Goal: Task Accomplishment & Management: Manage account settings

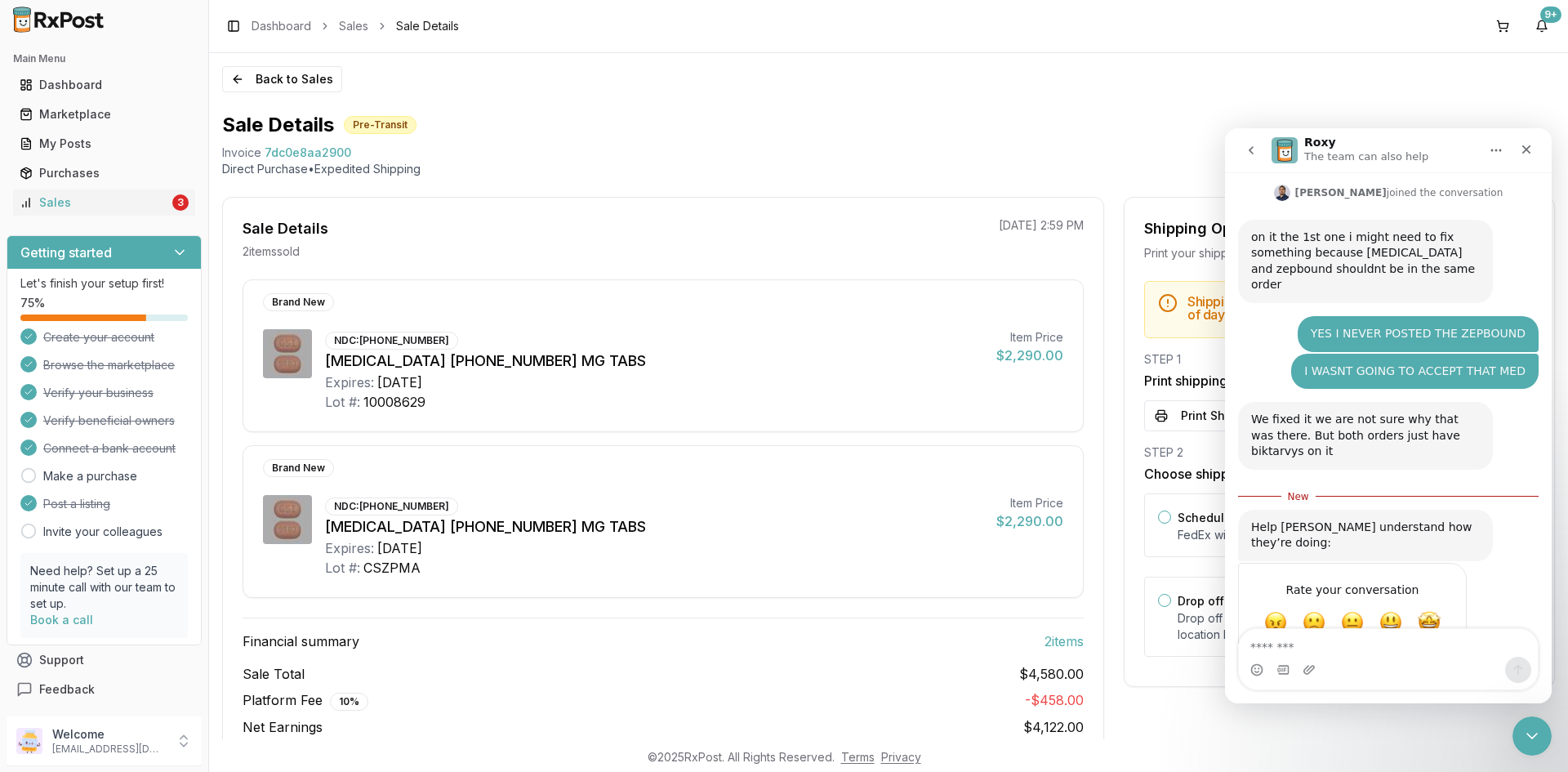
scroll to position [3, 0]
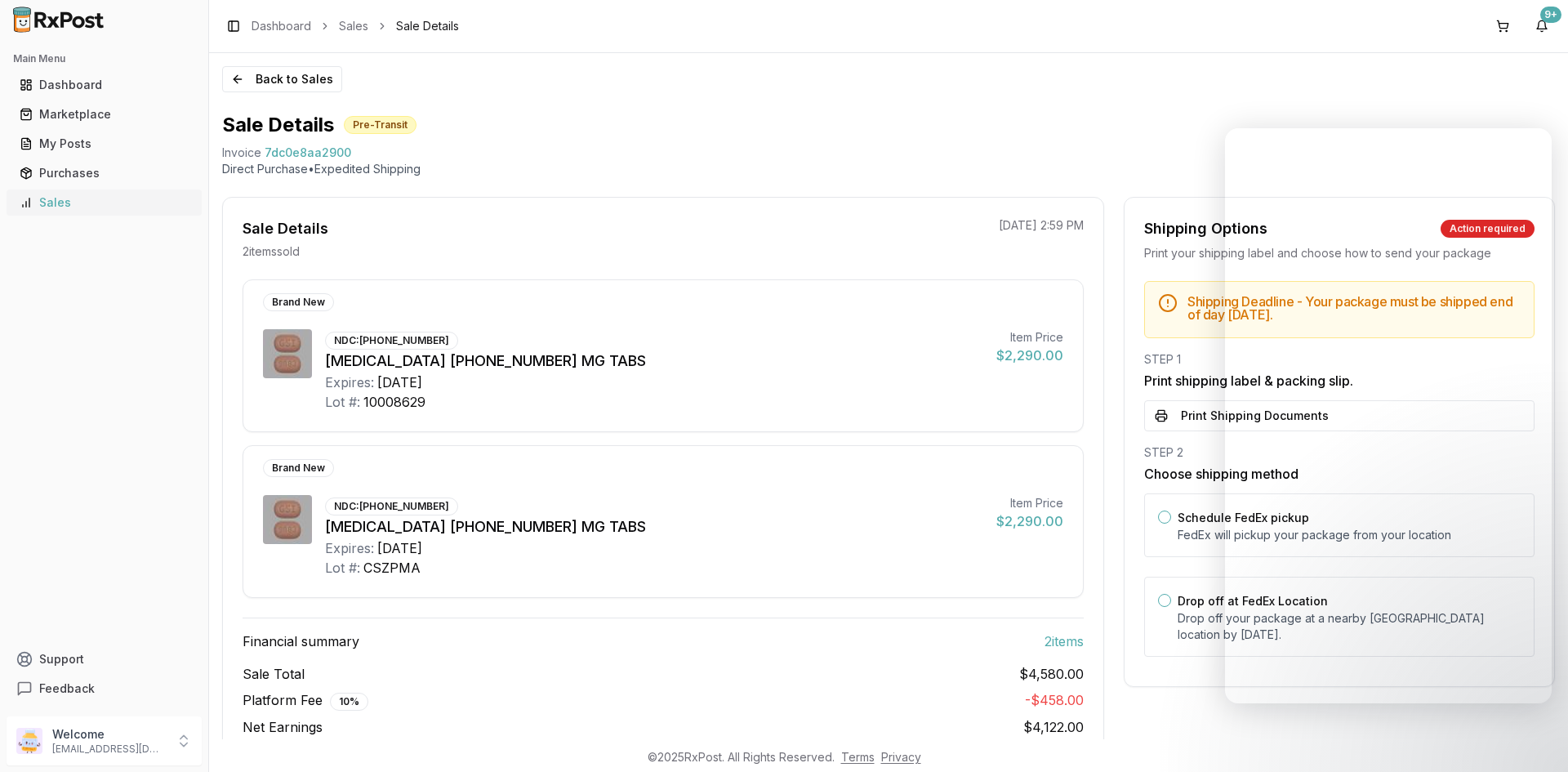
click at [105, 208] on div "Sales" at bounding box center [104, 202] width 169 height 16
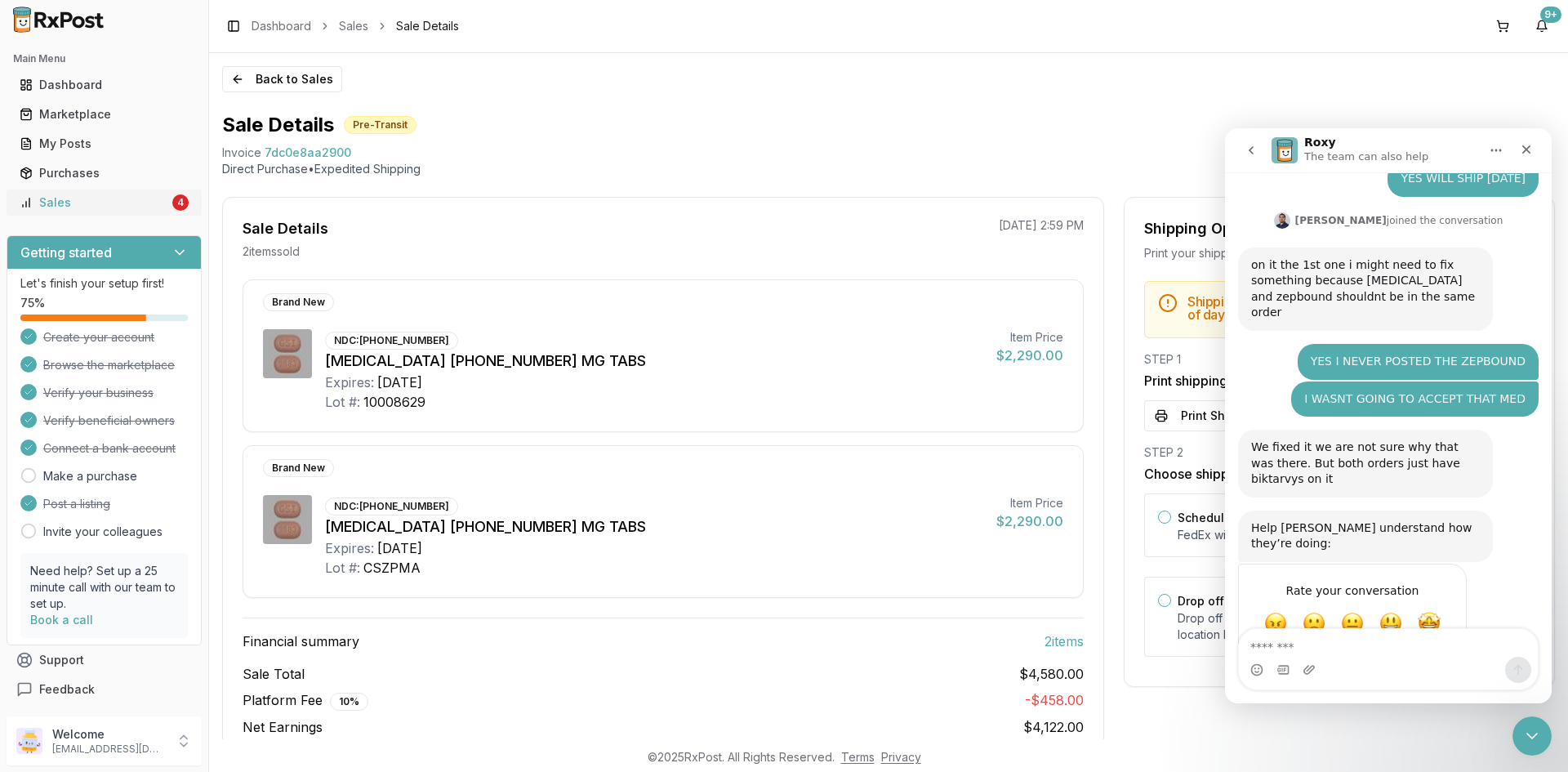
scroll to position [306, 0]
click at [105, 208] on div "Sales" at bounding box center [95, 202] width 150 height 16
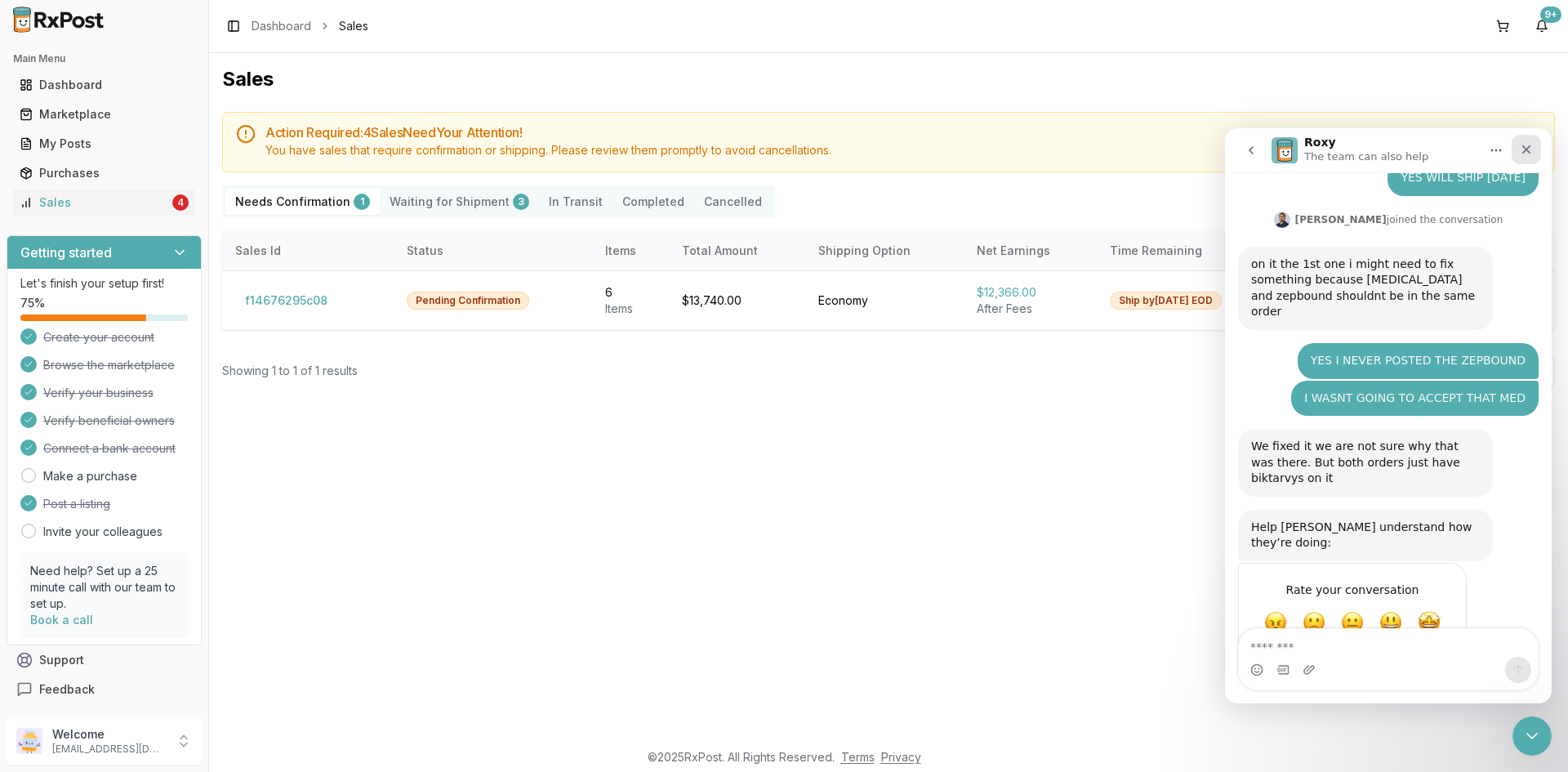
click at [1534, 148] on div "Close" at bounding box center [1526, 150] width 29 height 29
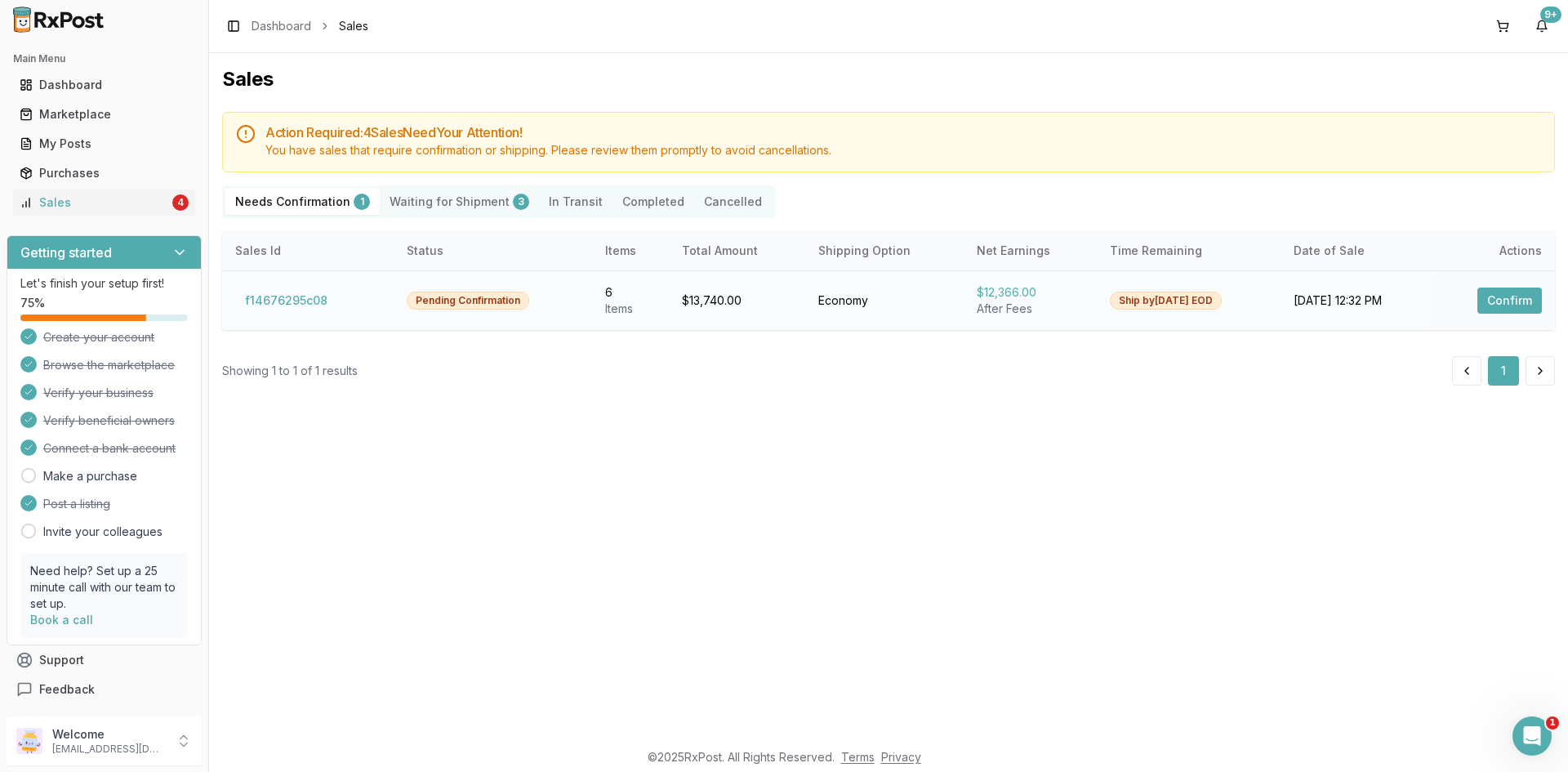
scroll to position [306, 0]
click at [1502, 299] on button "Confirm" at bounding box center [1510, 300] width 65 height 26
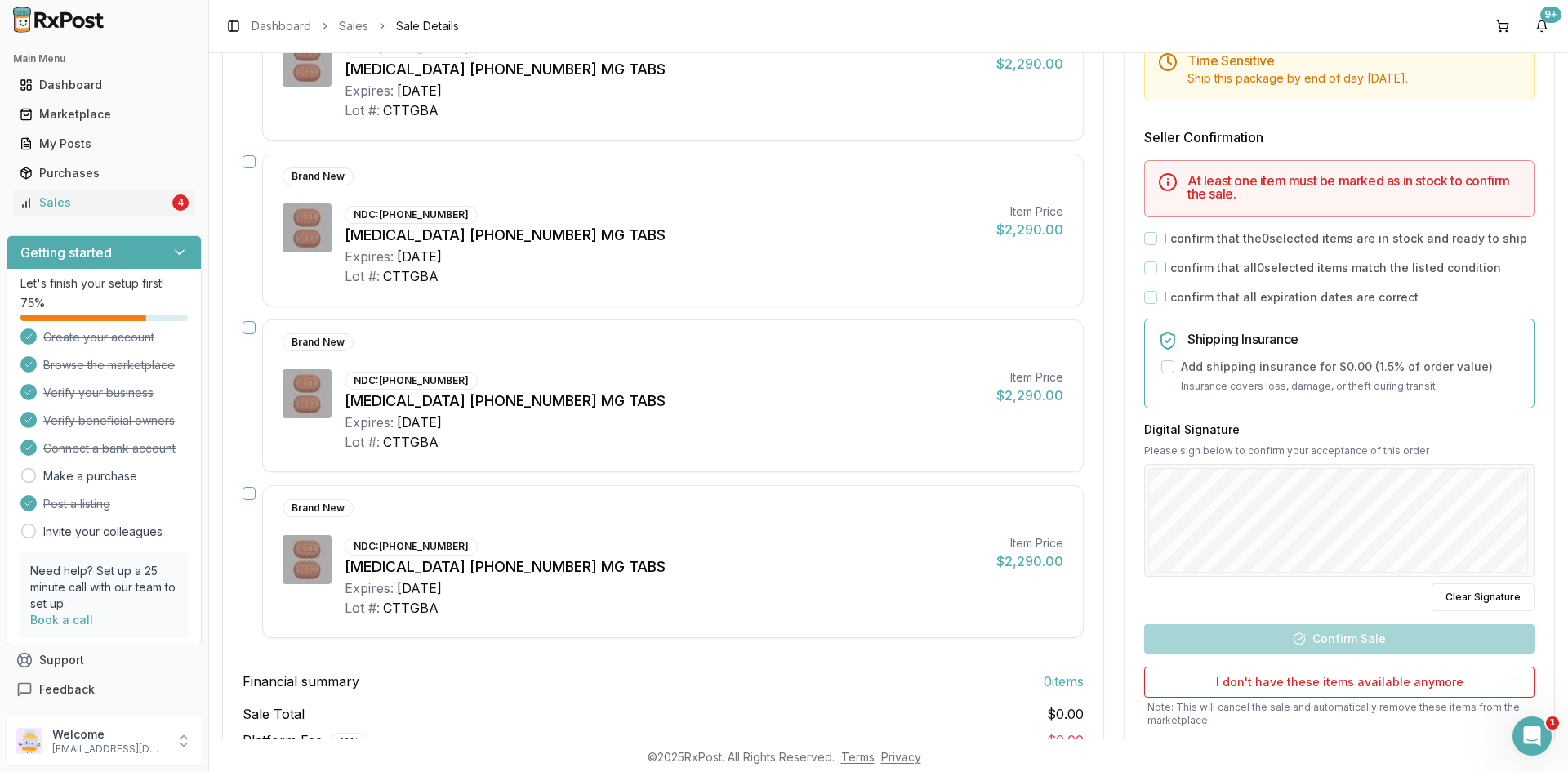
scroll to position [654, 0]
drag, startPoint x: 901, startPoint y: 516, endPoint x: 896, endPoint y: 460, distance: 56.2
click at [901, 516] on div "Brand New" at bounding box center [660, 507] width 754 height 18
drag, startPoint x: 876, startPoint y: 411, endPoint x: 873, endPoint y: 330, distance: 81.1
click at [877, 409] on div "[MEDICAL_DATA] [PHONE_NUMBER] MG TABS" at bounding box center [664, 400] width 638 height 23
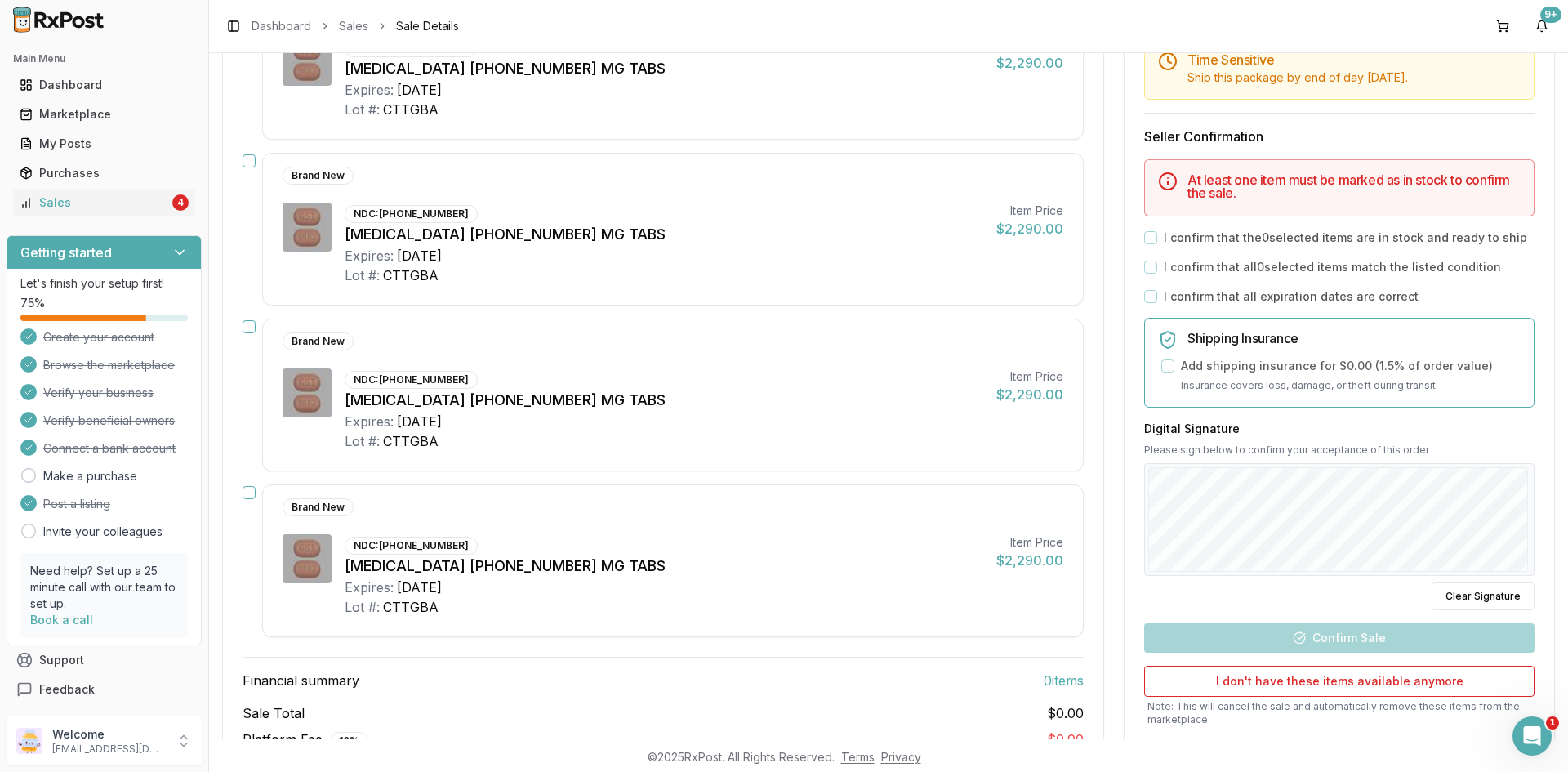
click at [856, 238] on div "[MEDICAL_DATA] [PHONE_NUMBER] MG TABS" at bounding box center [664, 234] width 638 height 23
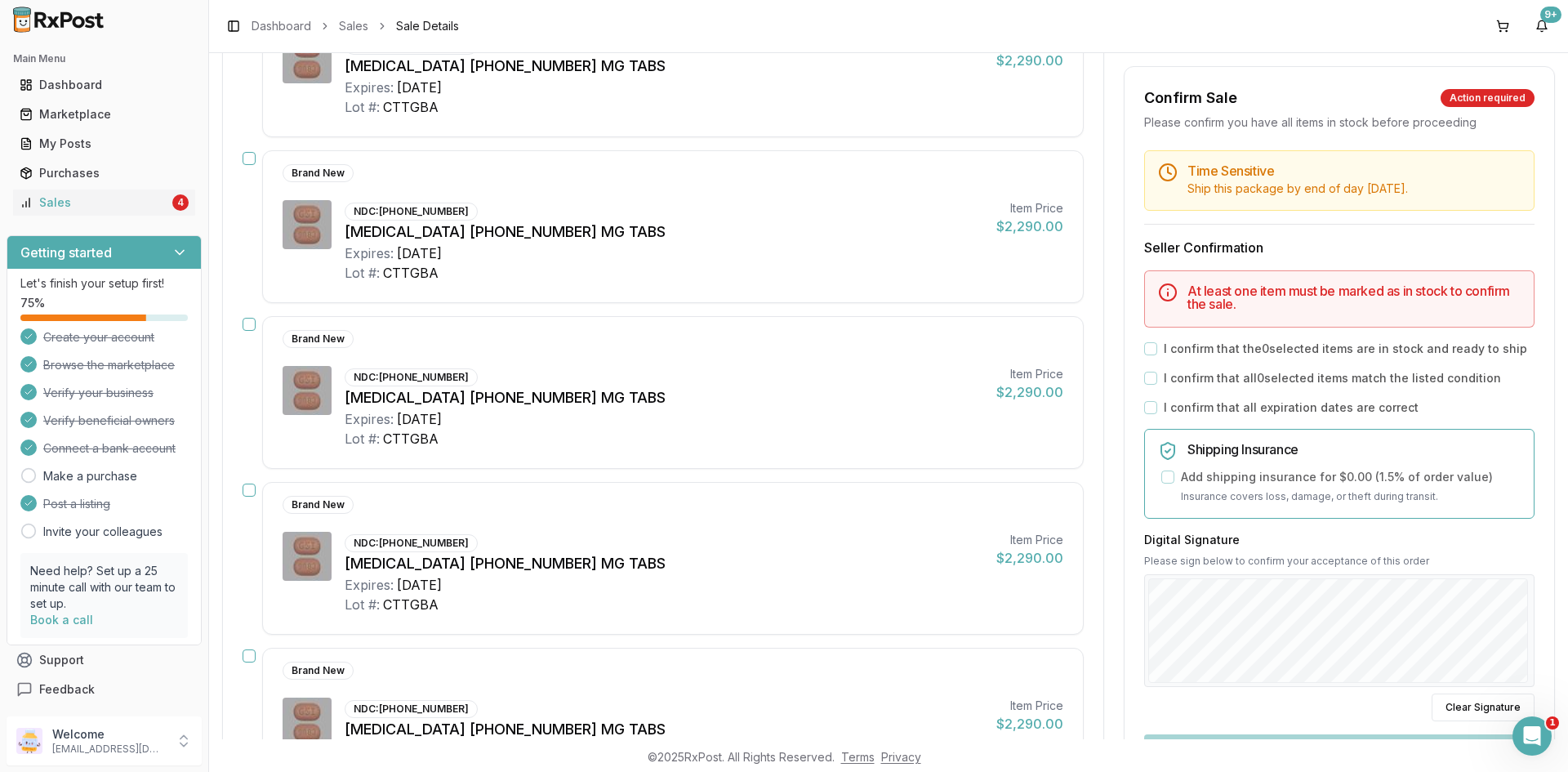
click at [848, 250] on div "Expires: 2027-10-31" at bounding box center [664, 253] width 638 height 20
click at [848, 250] on div "Expires: 2027-10-31" at bounding box center [664, 250] width 638 height 20
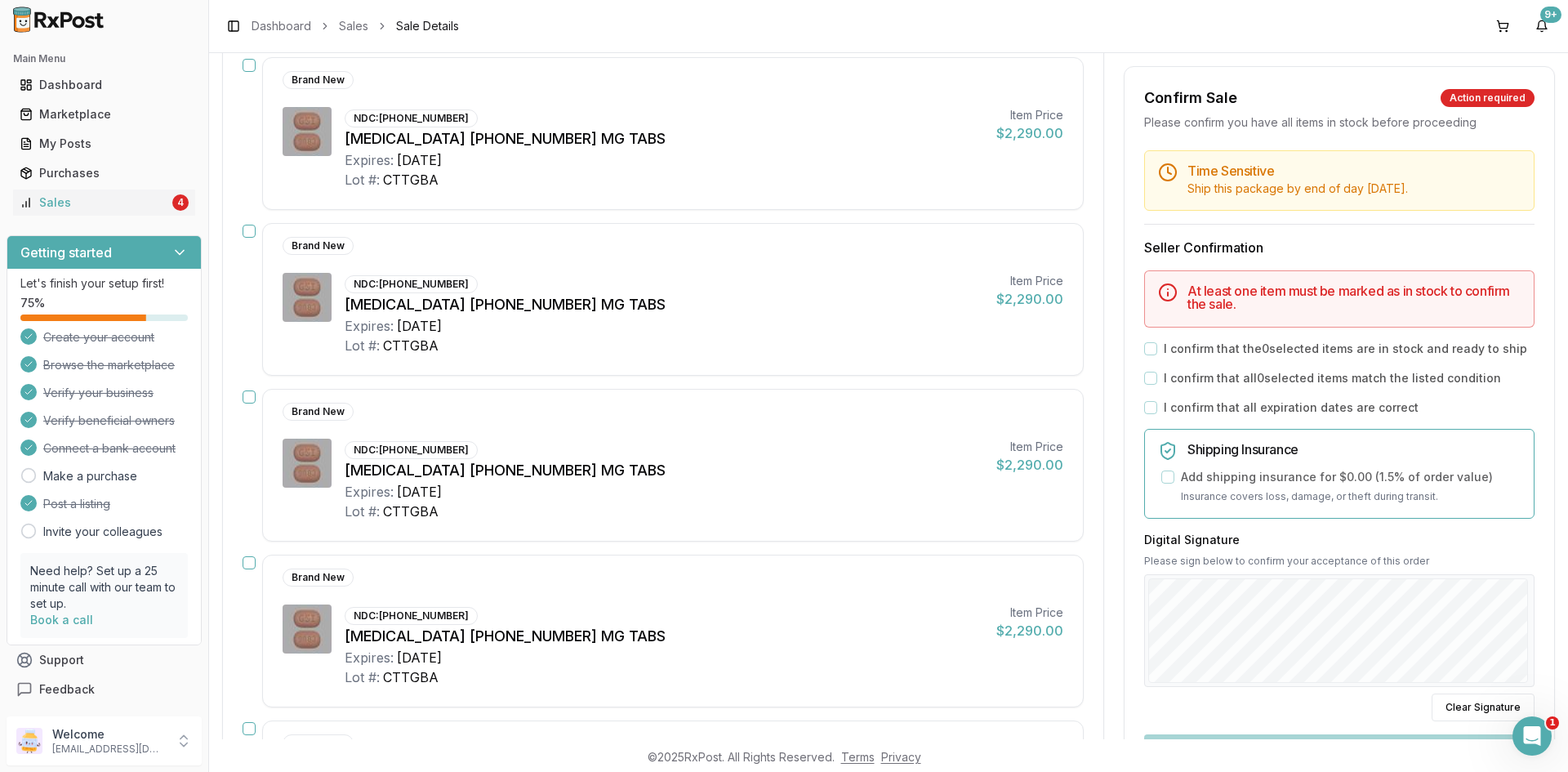
scroll to position [164, 0]
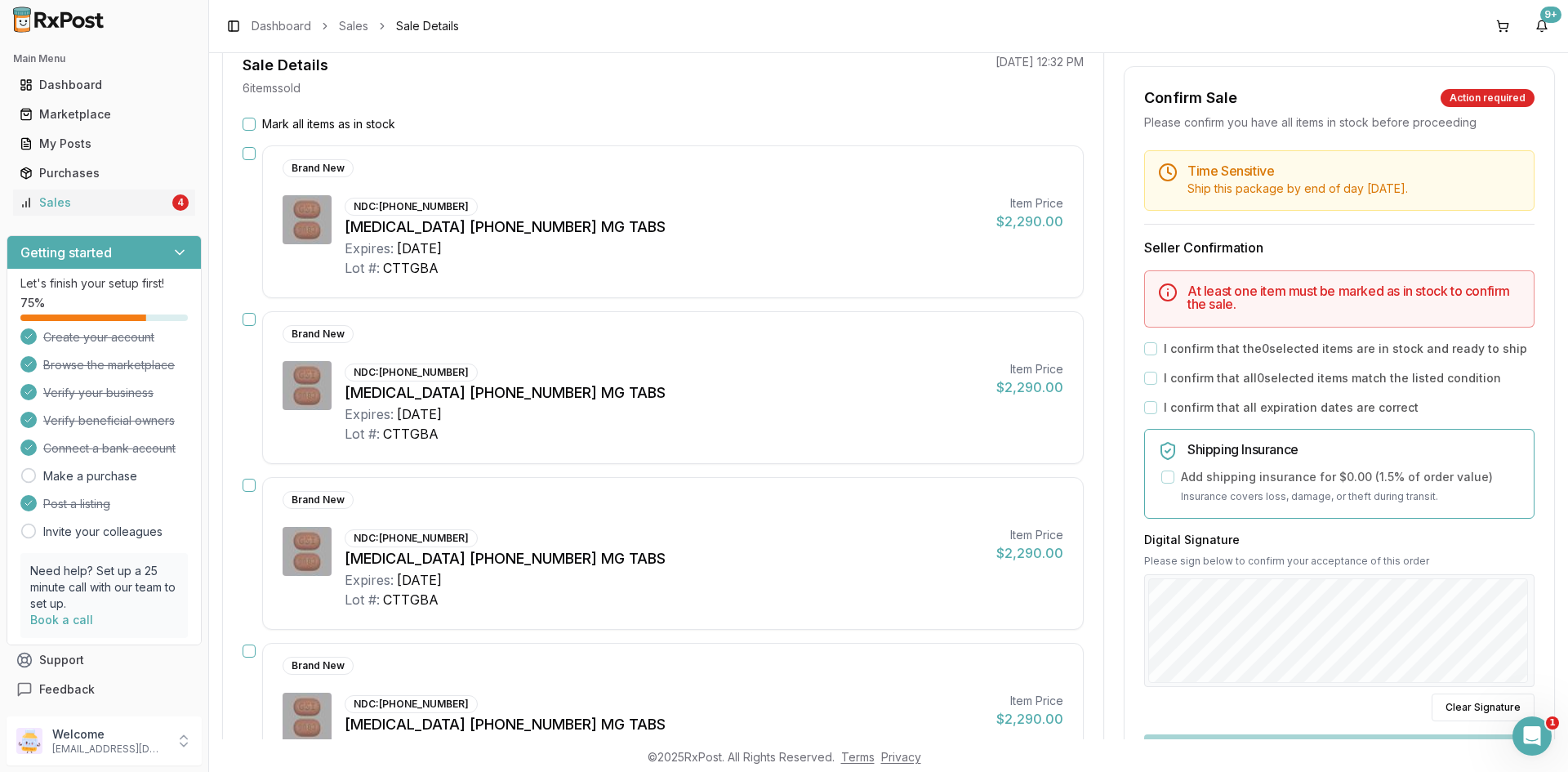
click at [849, 243] on div "Expires: 2027-10-31" at bounding box center [664, 248] width 638 height 20
click at [850, 243] on div "Expires: 2027-10-31" at bounding box center [664, 248] width 638 height 20
click at [849, 245] on div "Expires: 2027-10-31" at bounding box center [664, 248] width 638 height 20
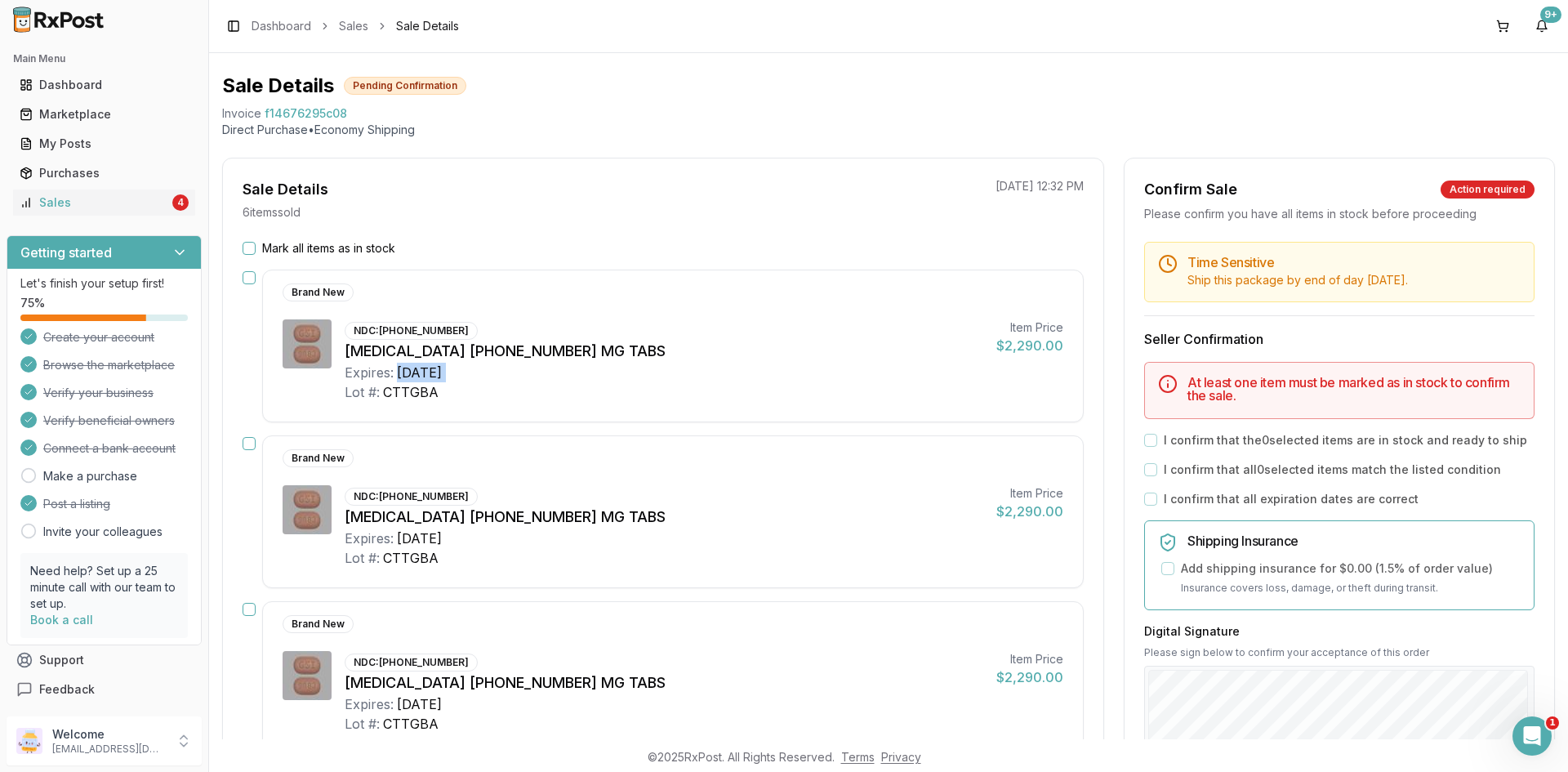
scroll to position [0, 0]
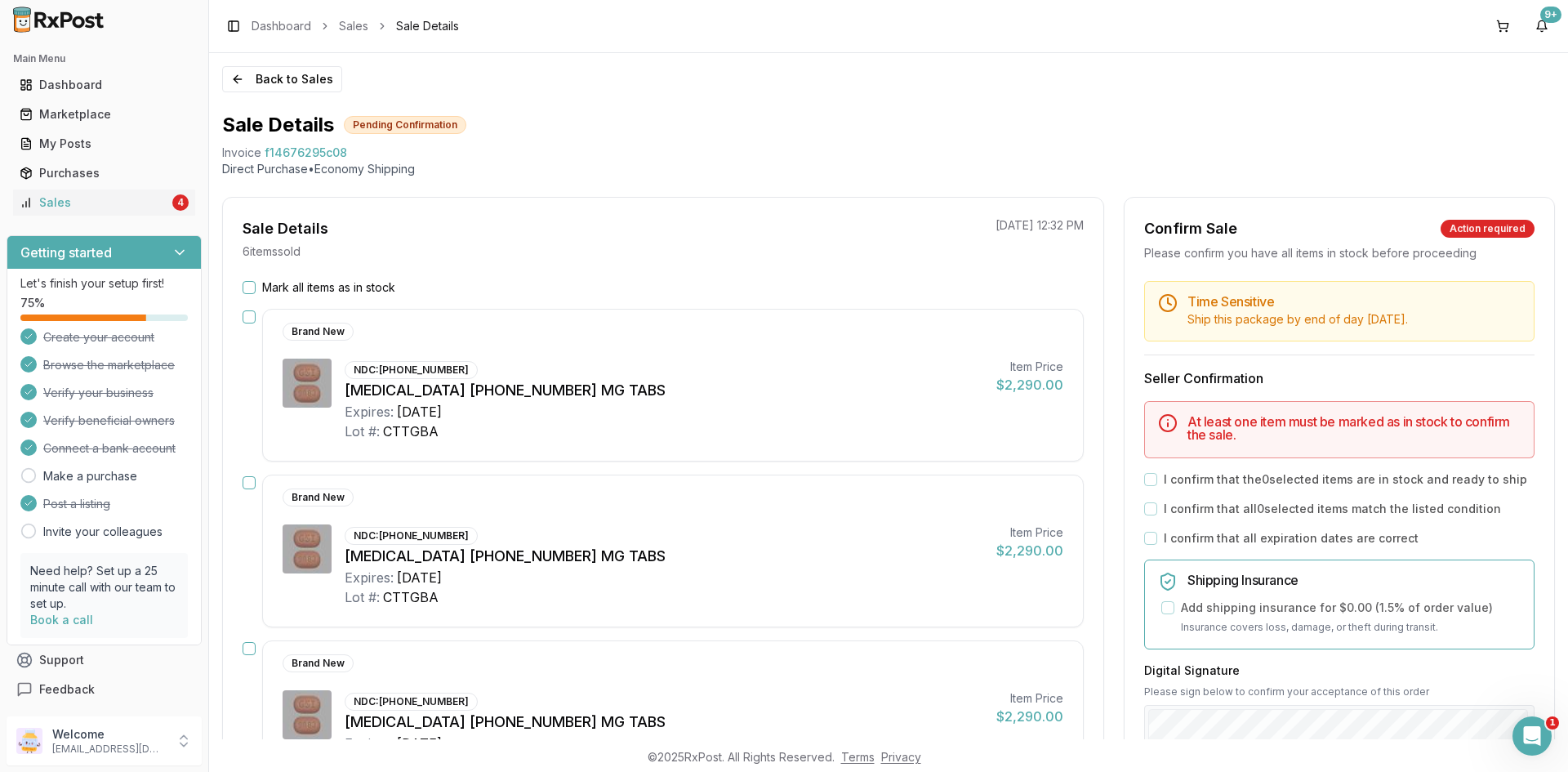
click at [316, 144] on div "Sale Details Pending Confirmation Invoice f14676295c08 Direct Purchase • Econom…" at bounding box center [888, 145] width 1332 height 65
click at [315, 153] on span "f14676295c08" at bounding box center [306, 152] width 83 height 16
click at [319, 147] on span "f14676295c08" at bounding box center [306, 152] width 83 height 16
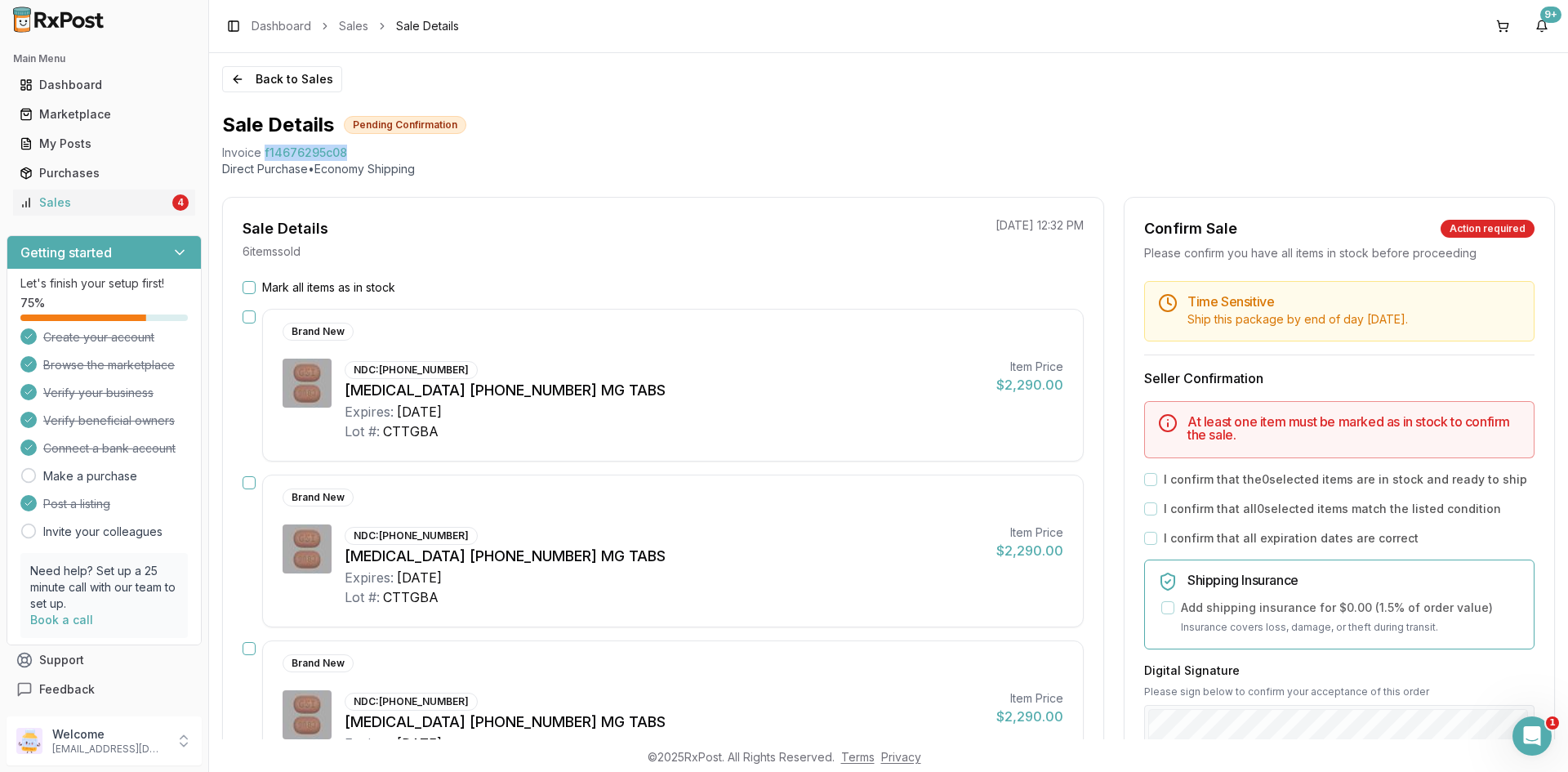
copy span "f14676295c08"
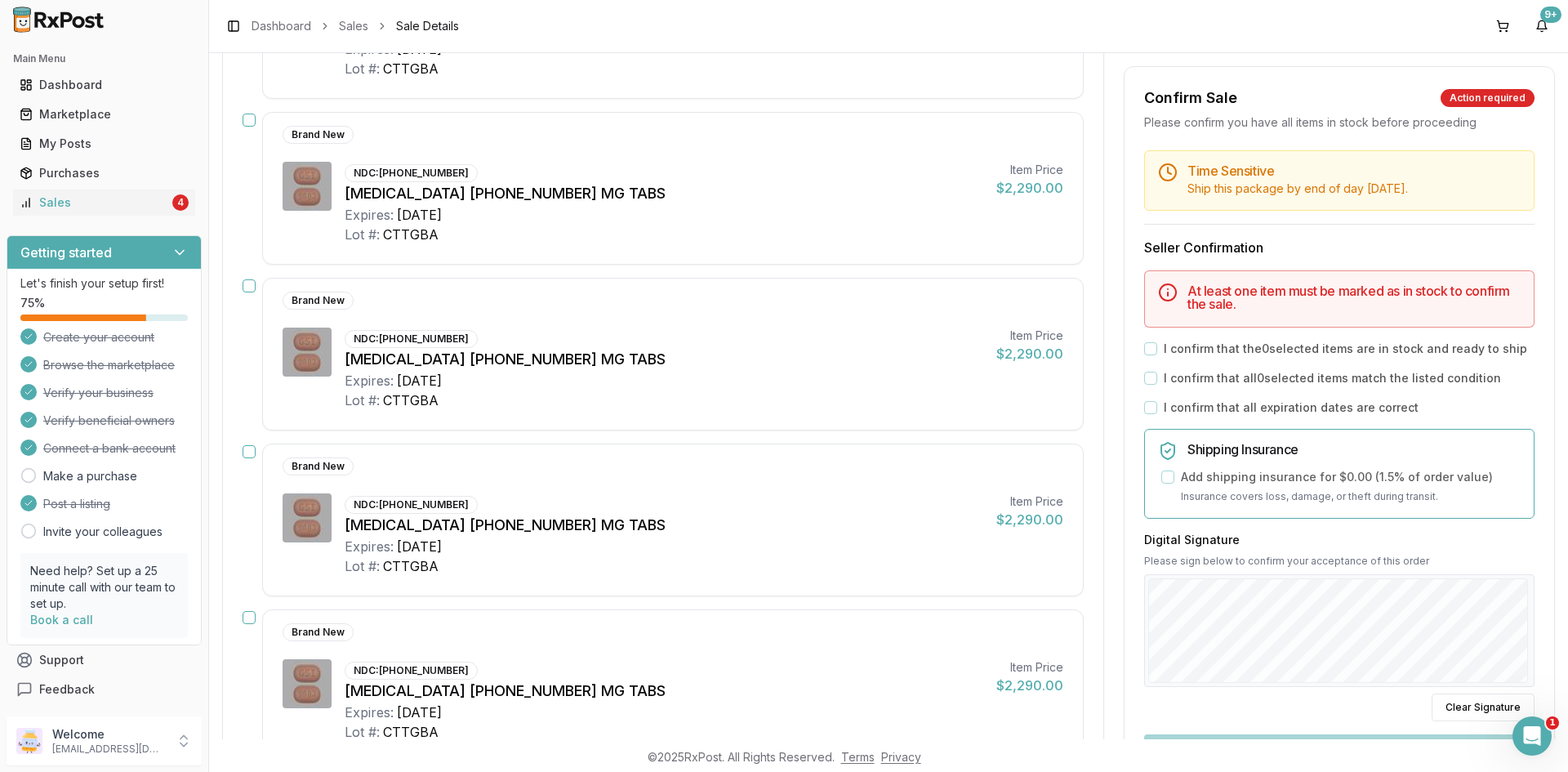
scroll to position [572, 0]
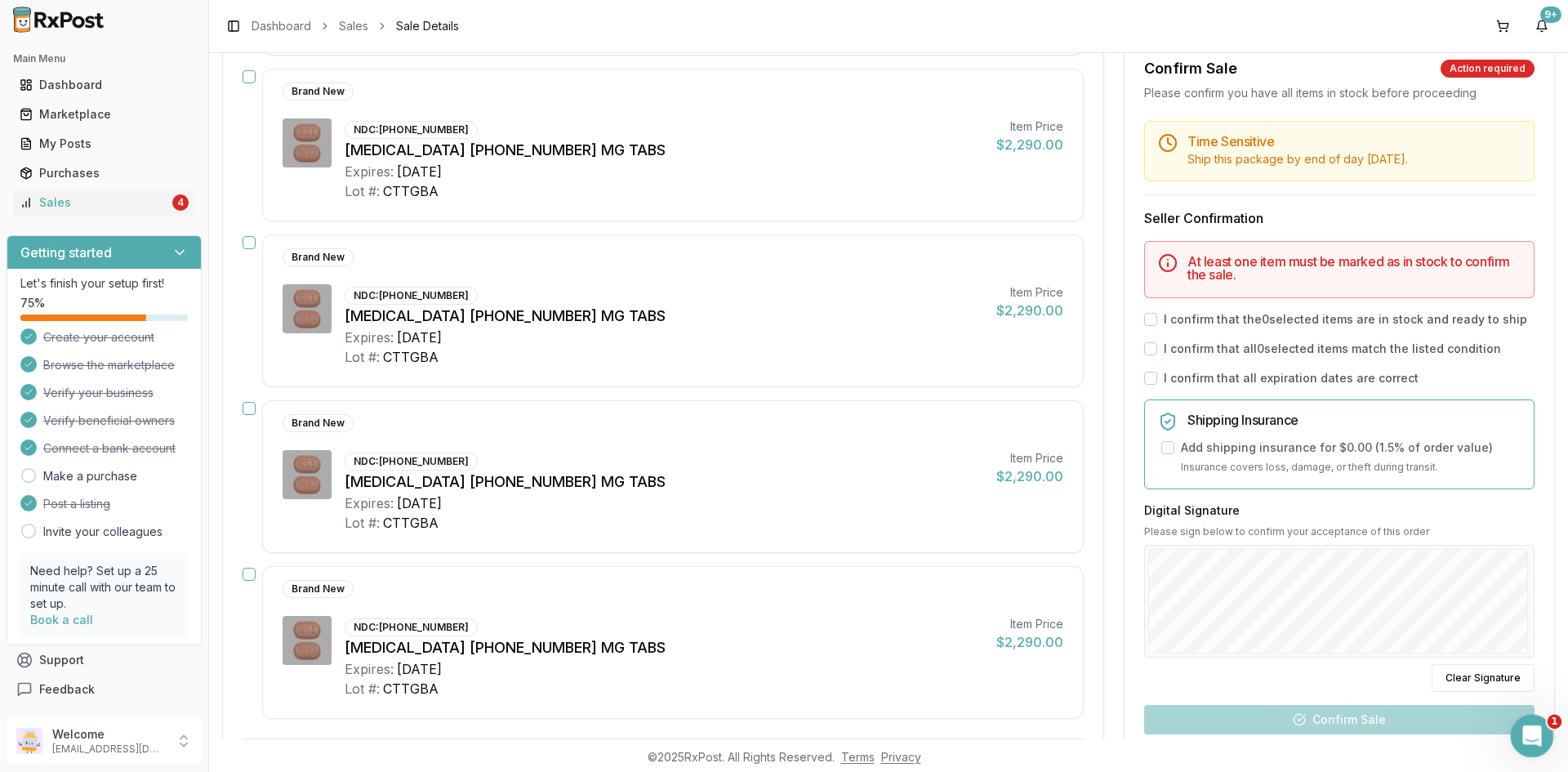
click at [1529, 736] on icon "Open Intercom Messenger" at bounding box center [1529, 733] width 27 height 27
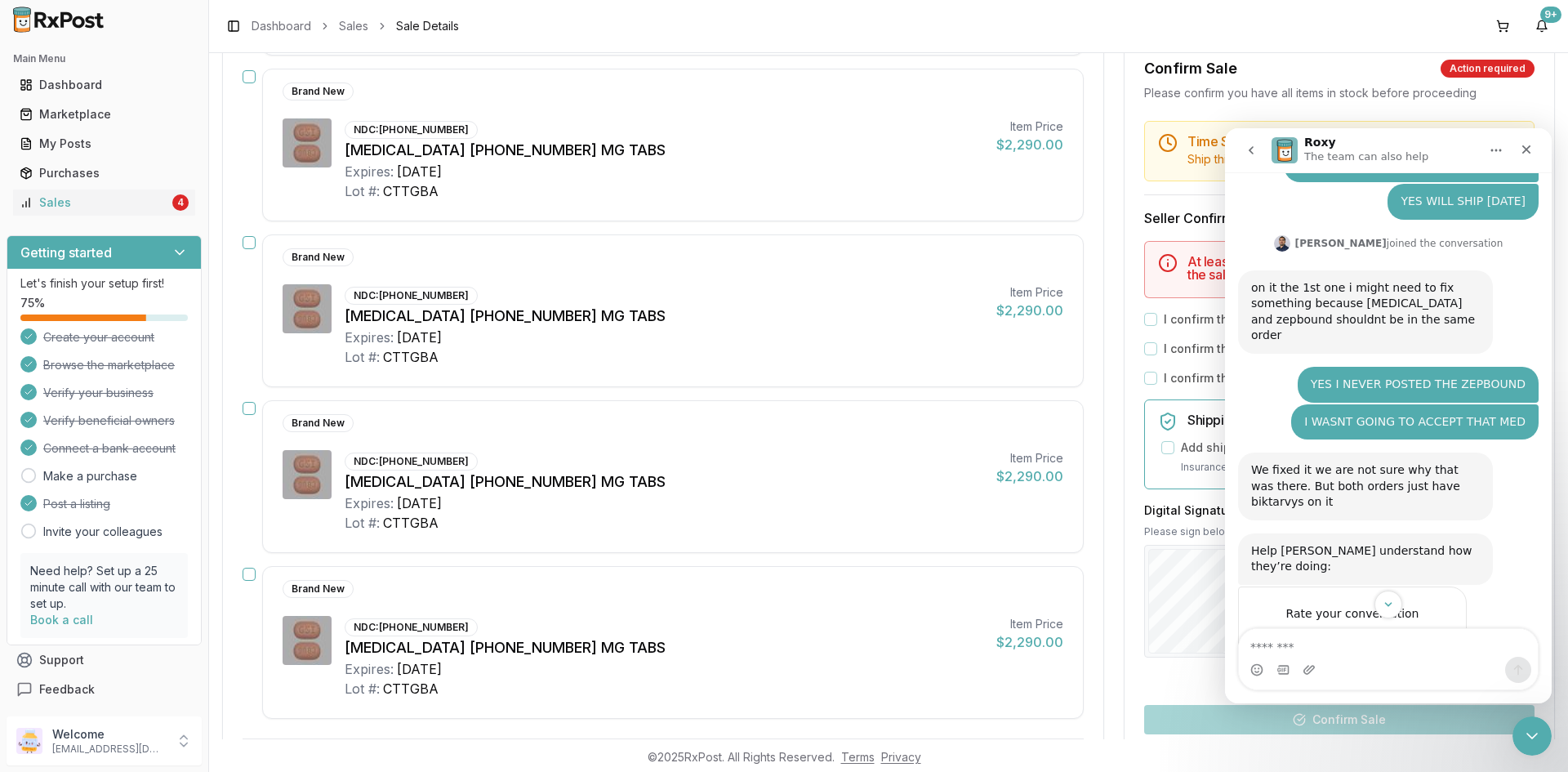
scroll to position [306, 0]
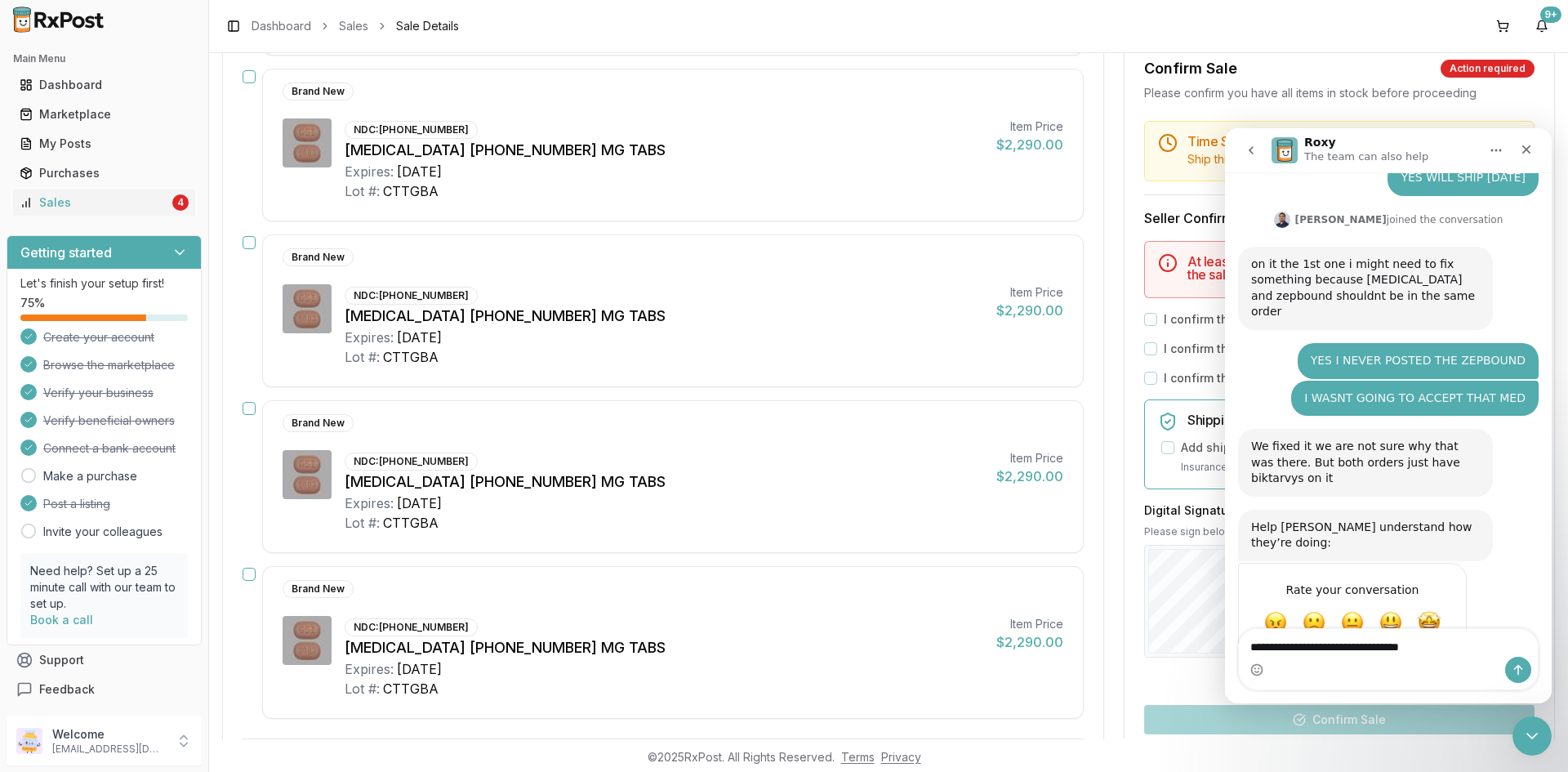
type textarea "**********"
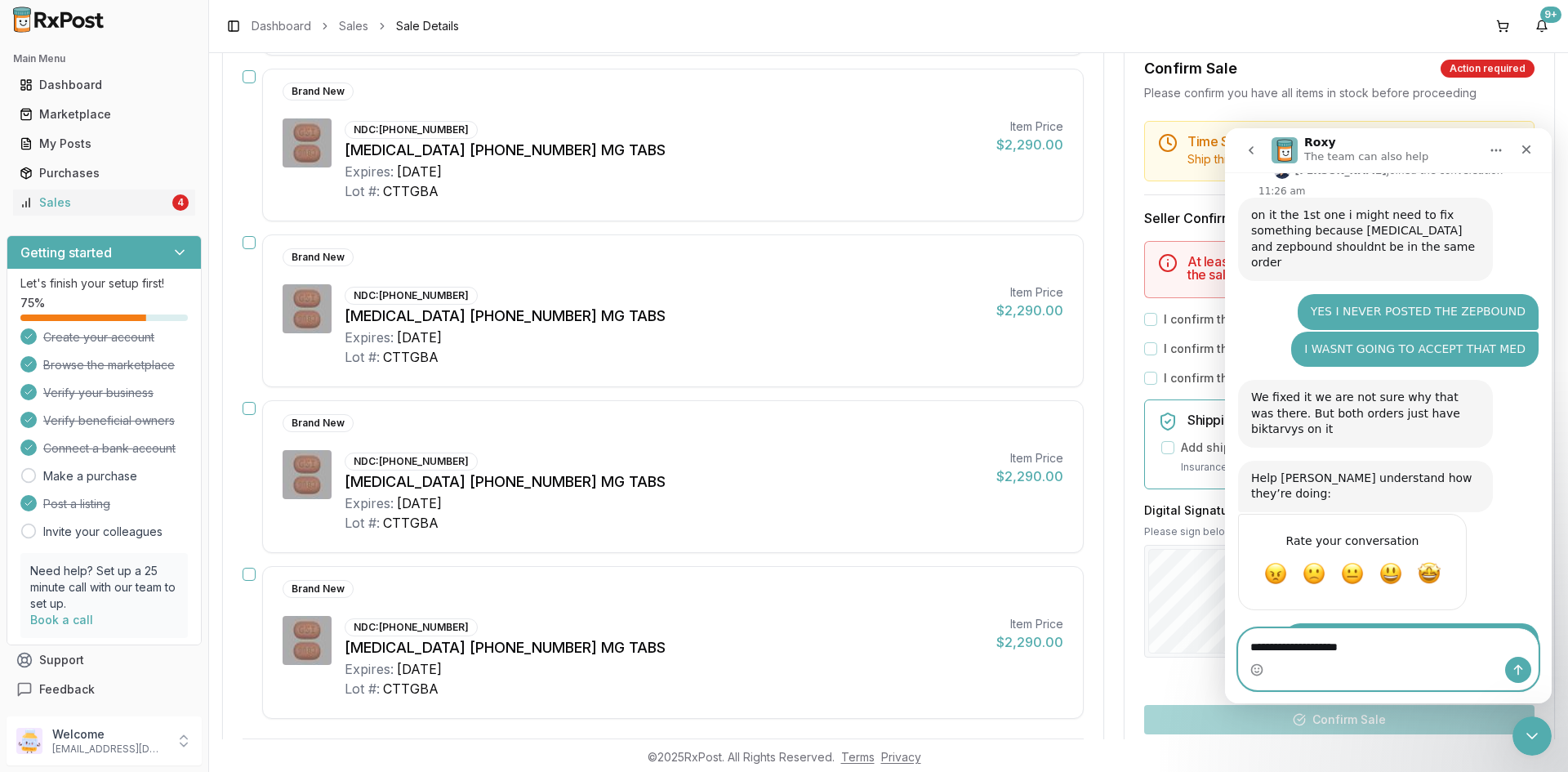
type textarea "**********"
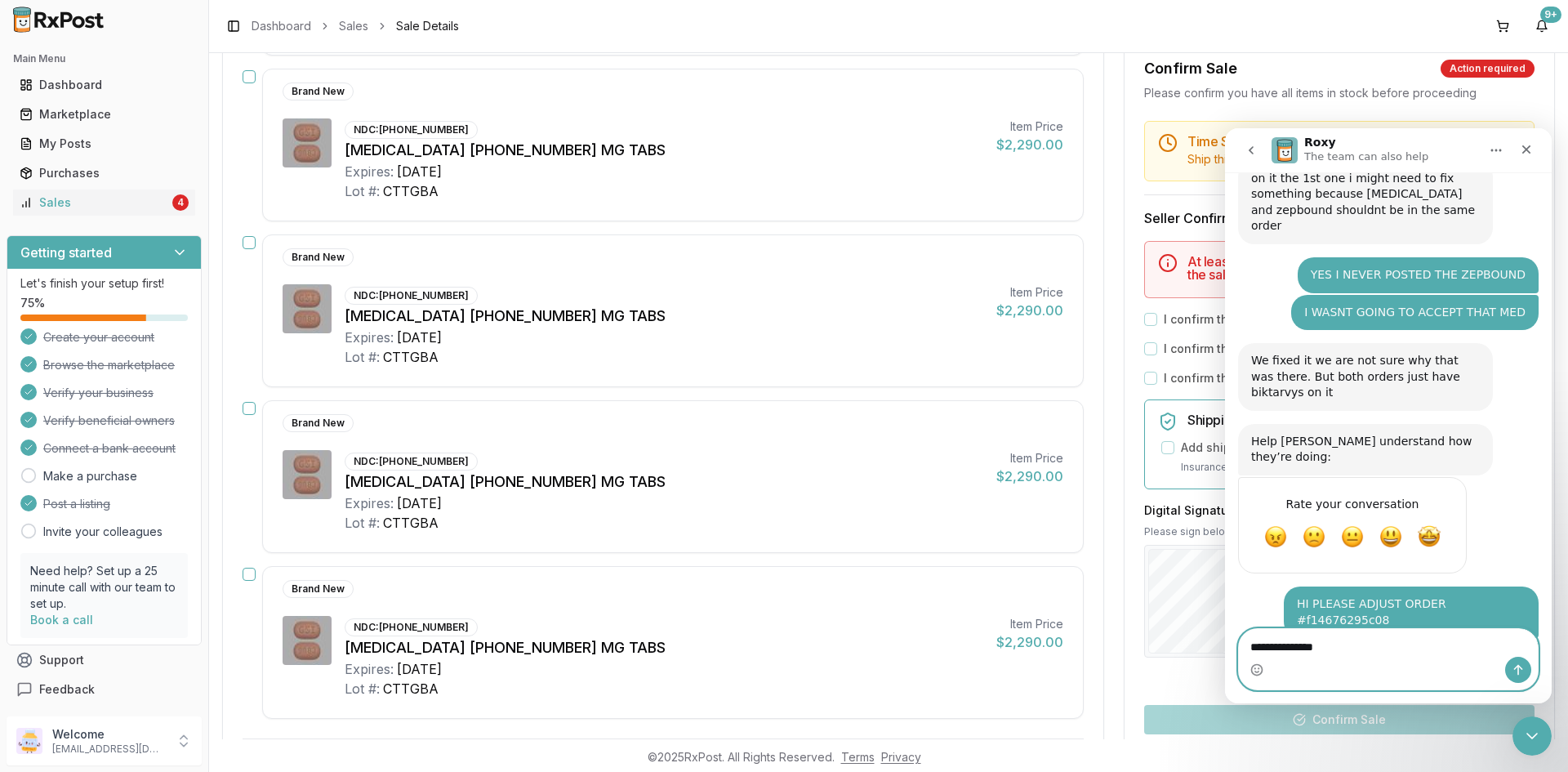
type textarea "**********"
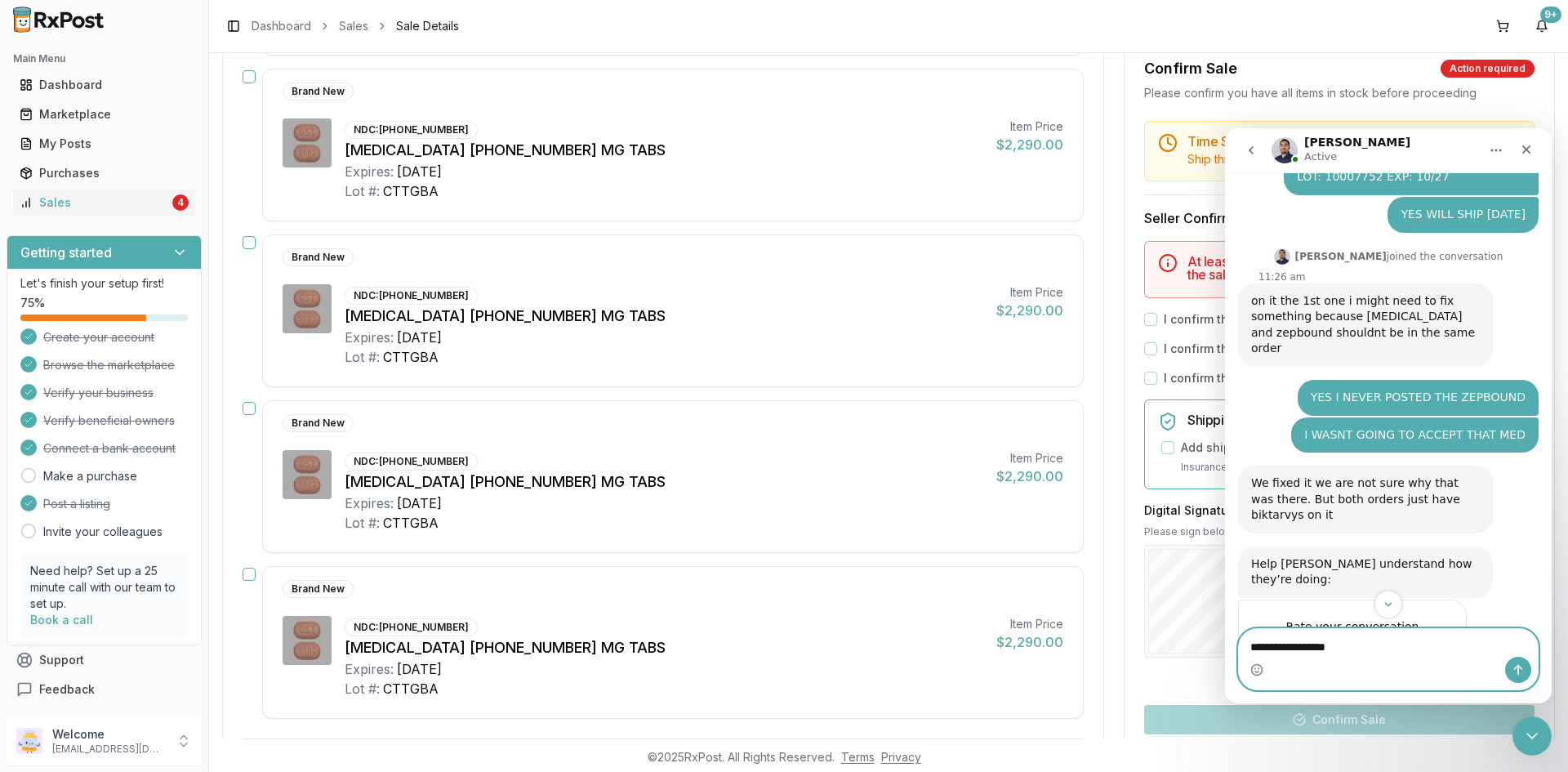
scroll to position [429, 0]
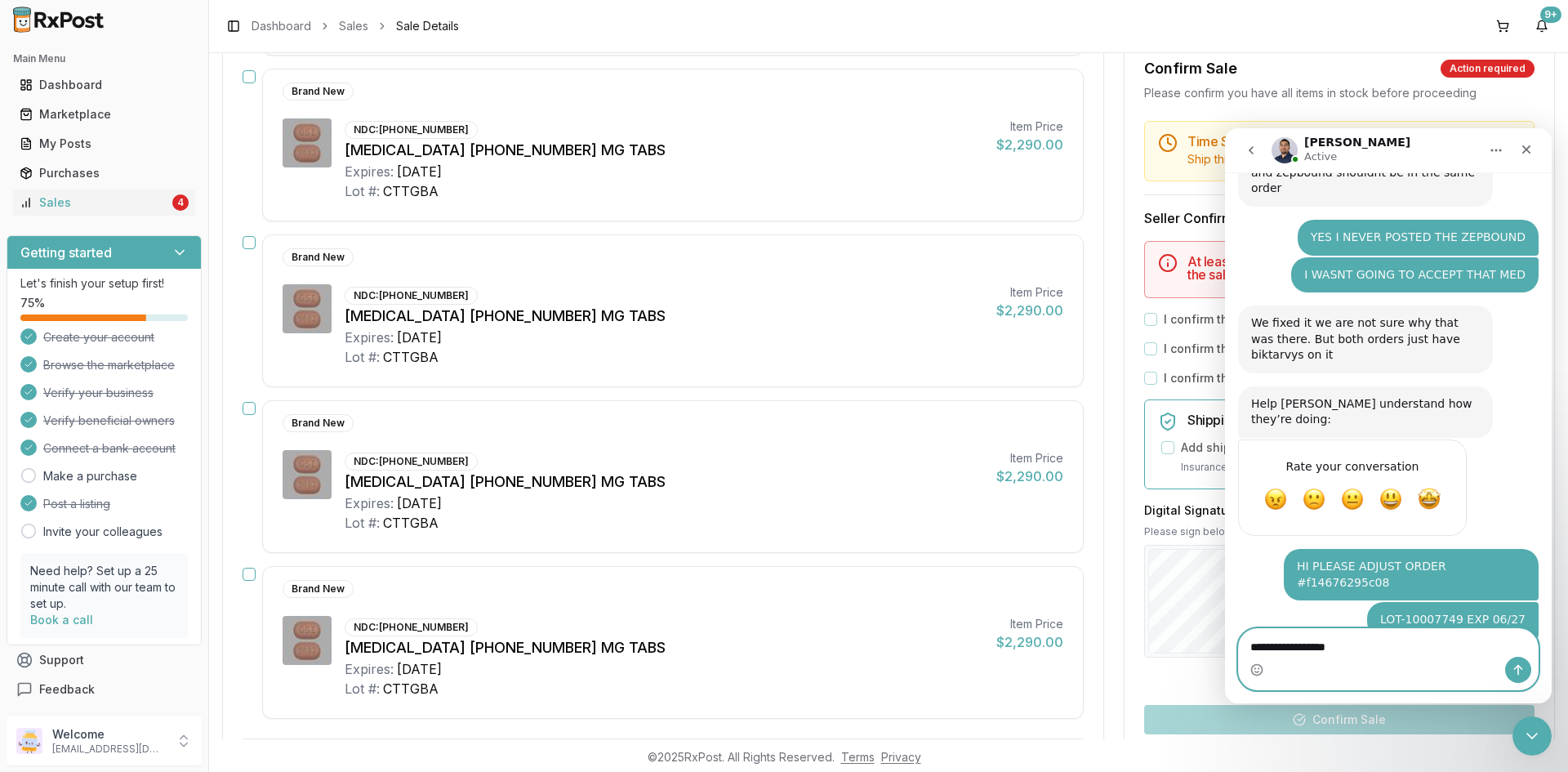
type textarea "**********"
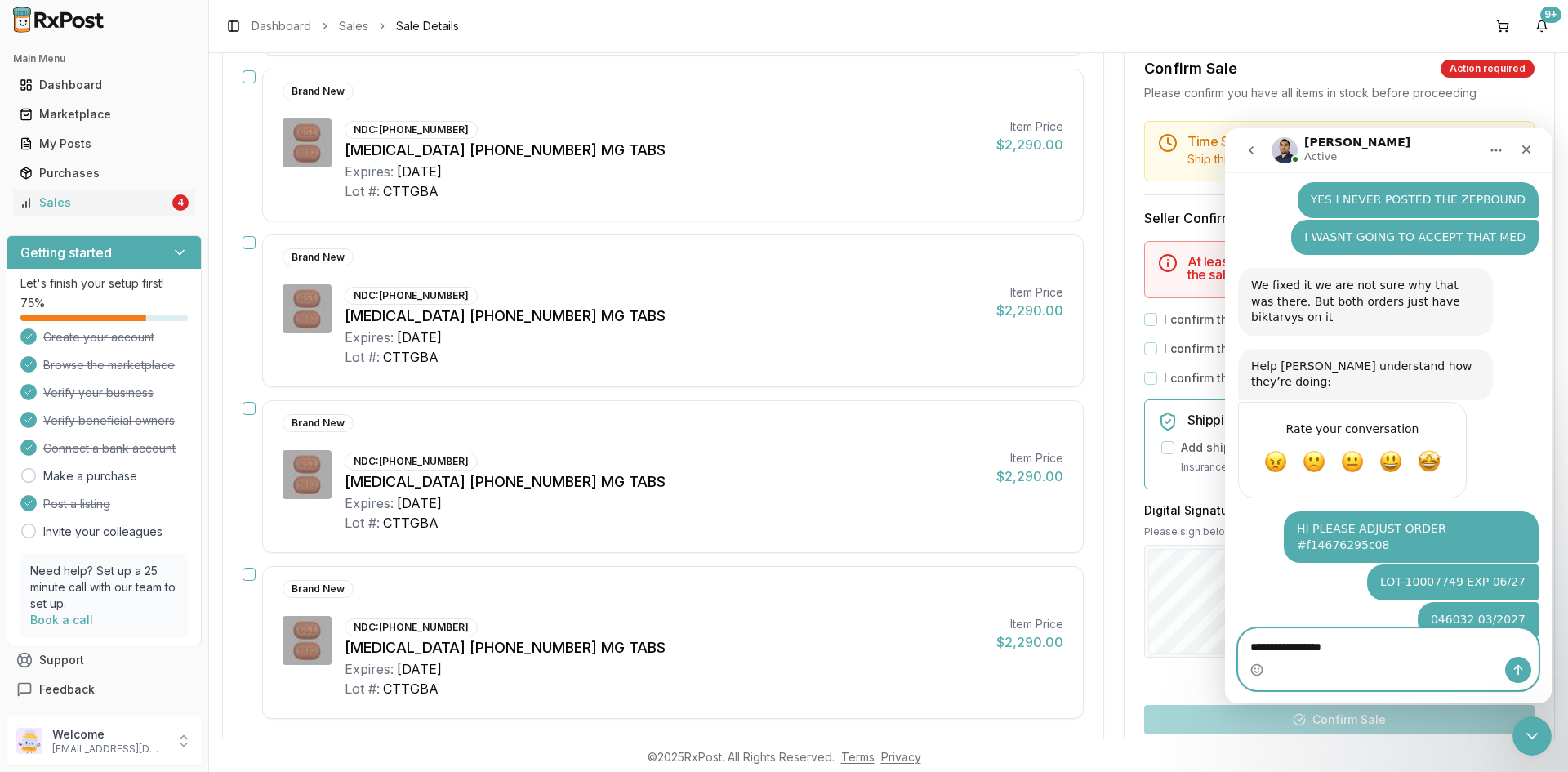
type textarea "**********"
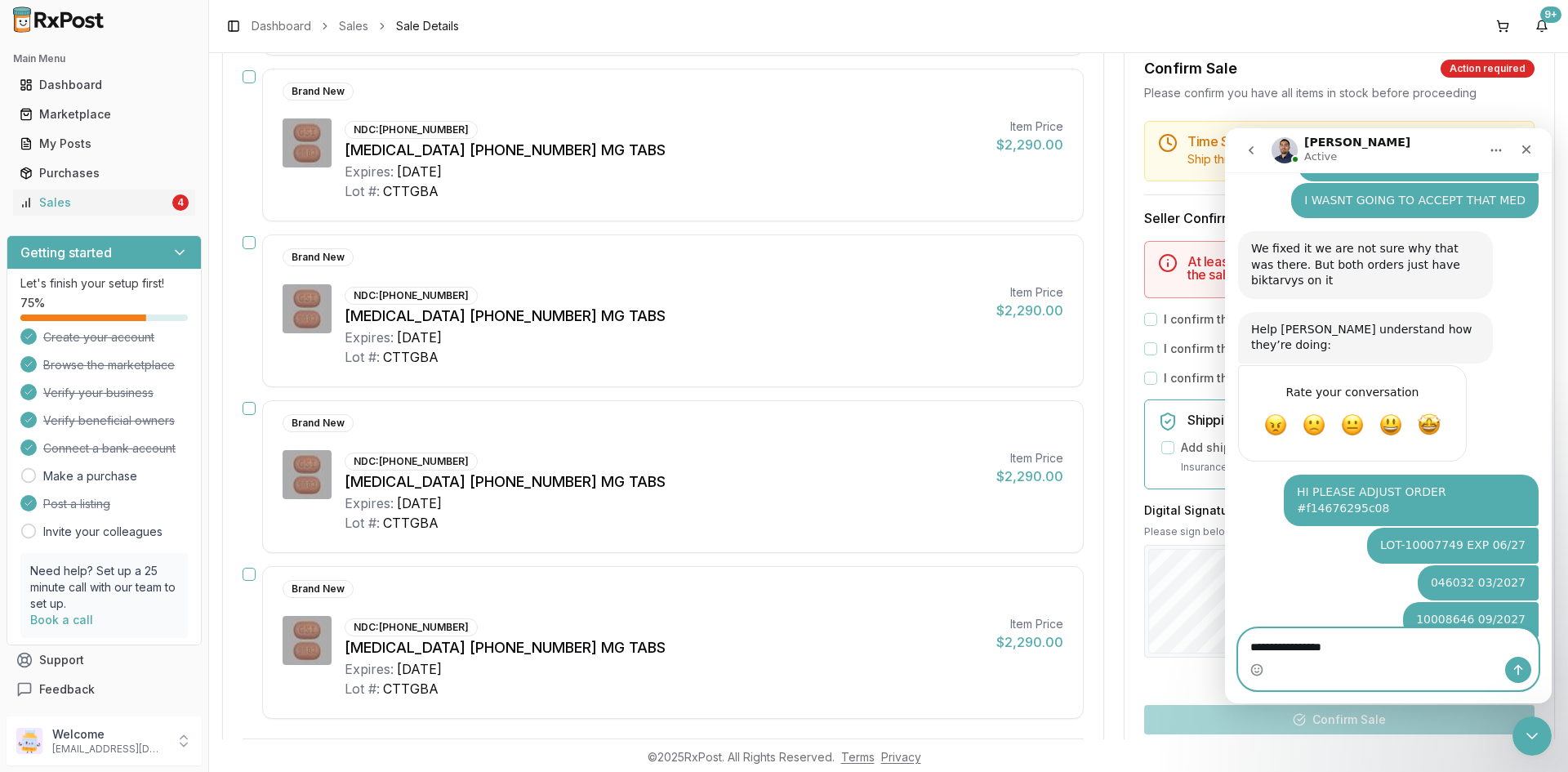
type textarea "**********"
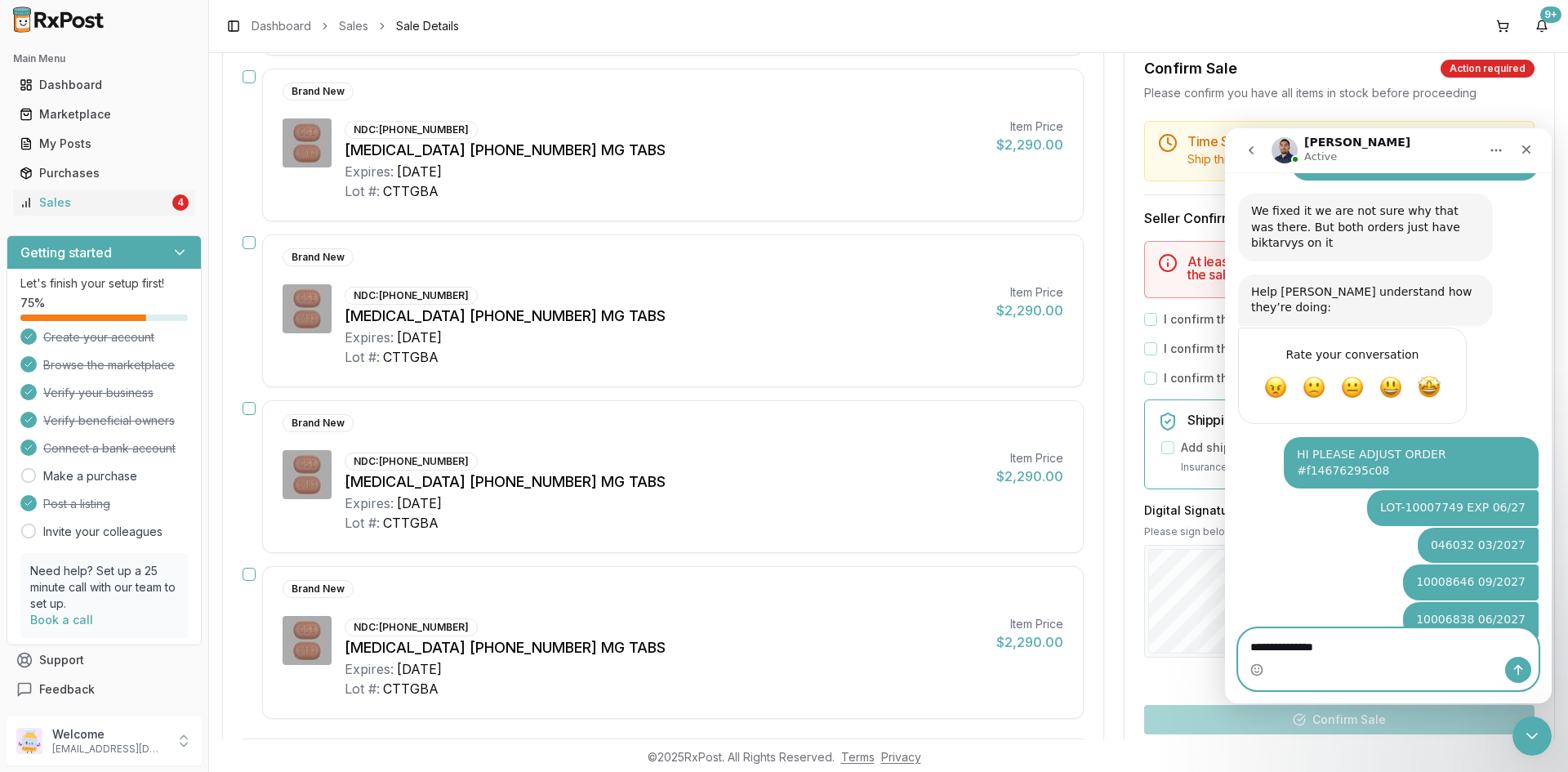
type textarea "**********"
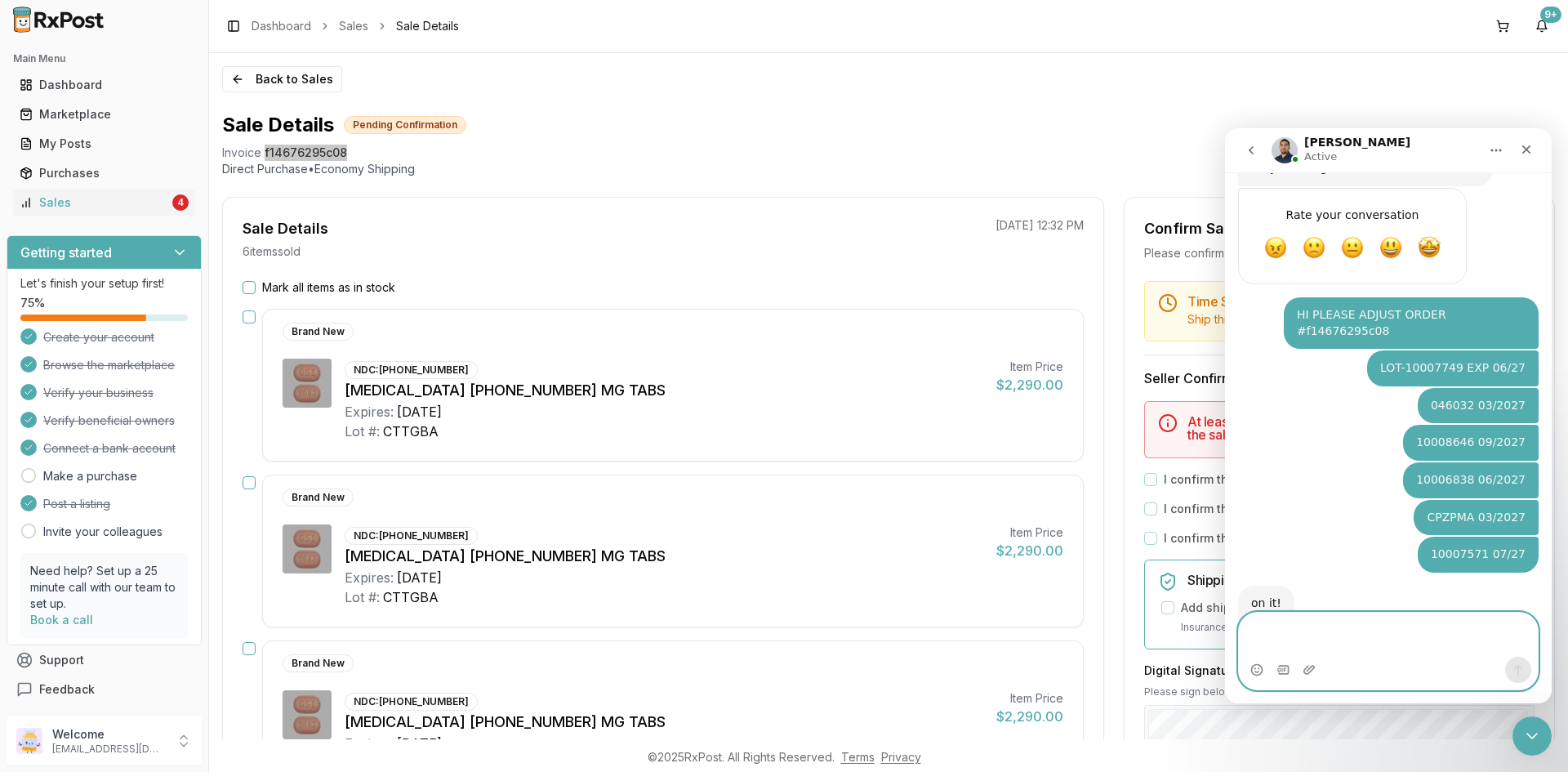
scroll to position [697, 0]
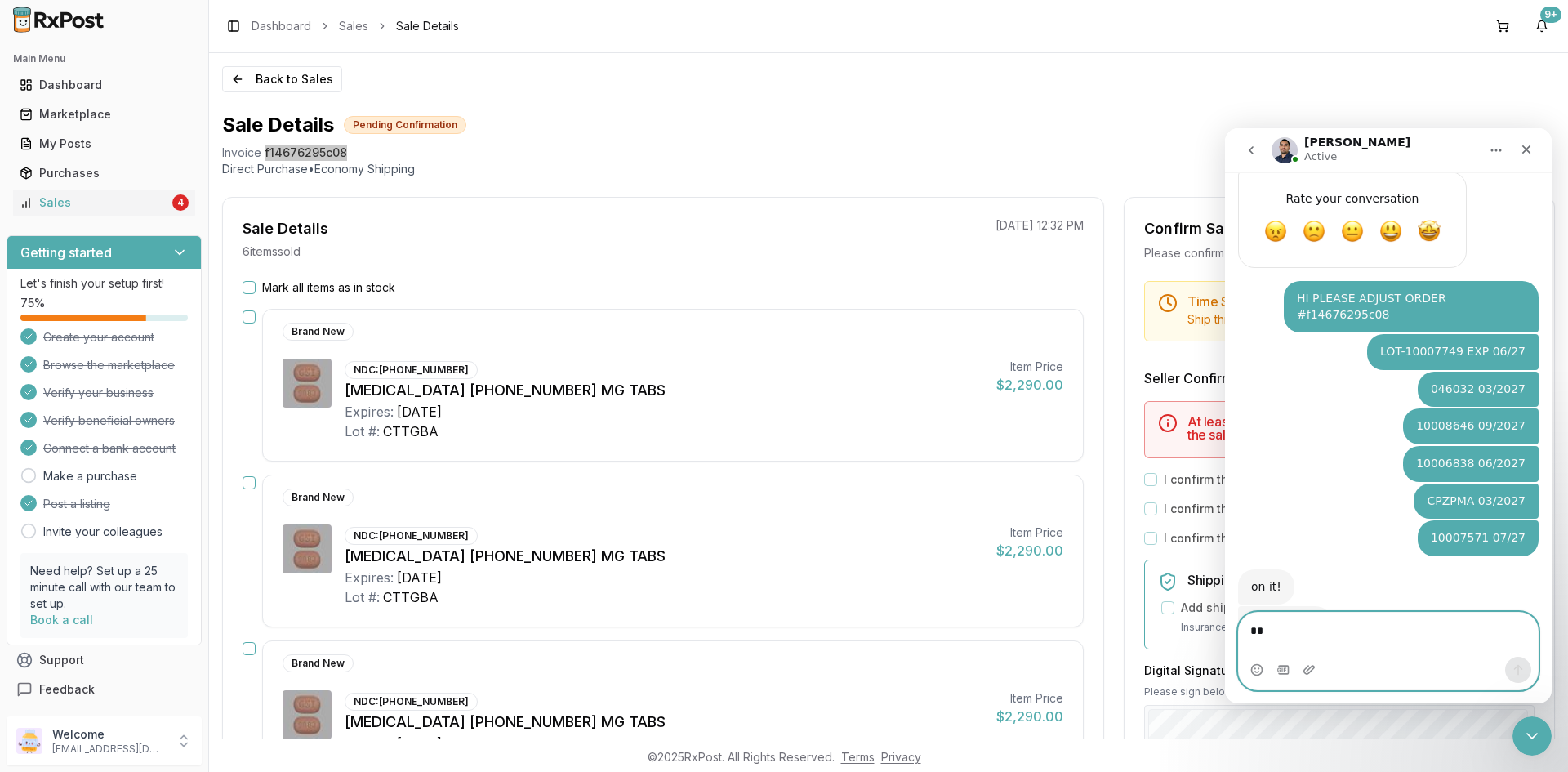
type textarea "**"
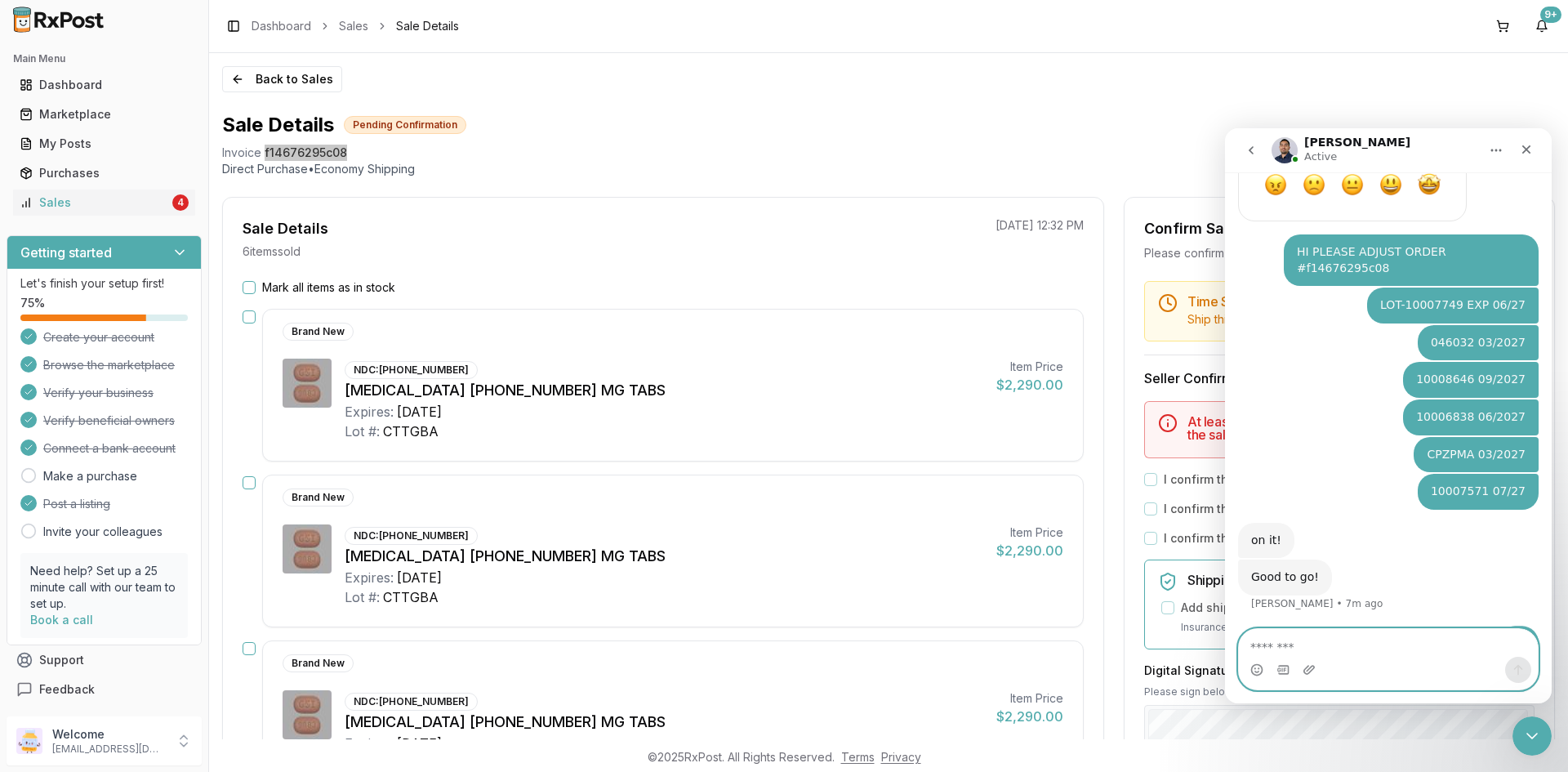
scroll to position [745, 0]
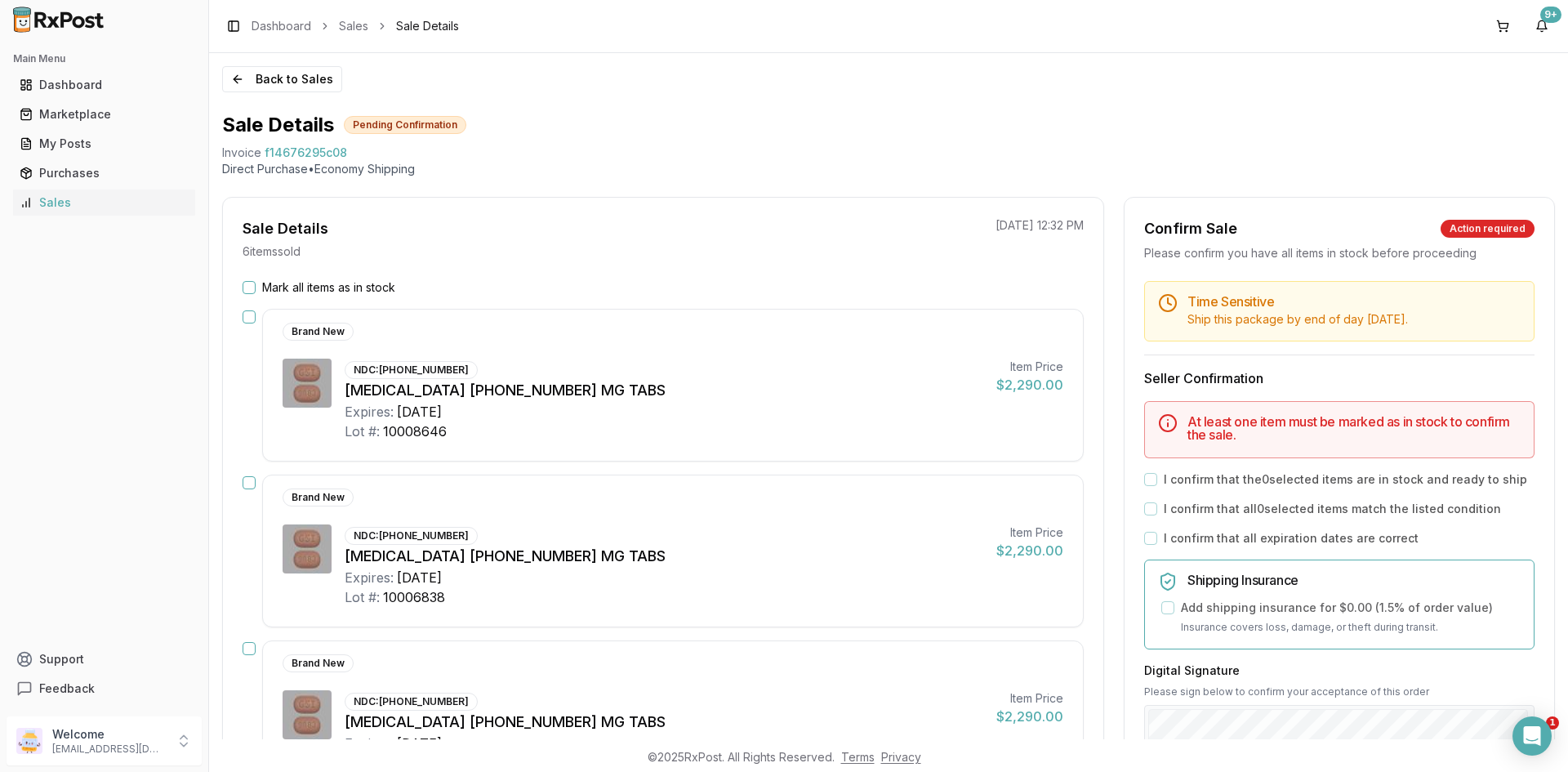
click at [254, 286] on button "Mark all items as in stock" at bounding box center [249, 287] width 13 height 13
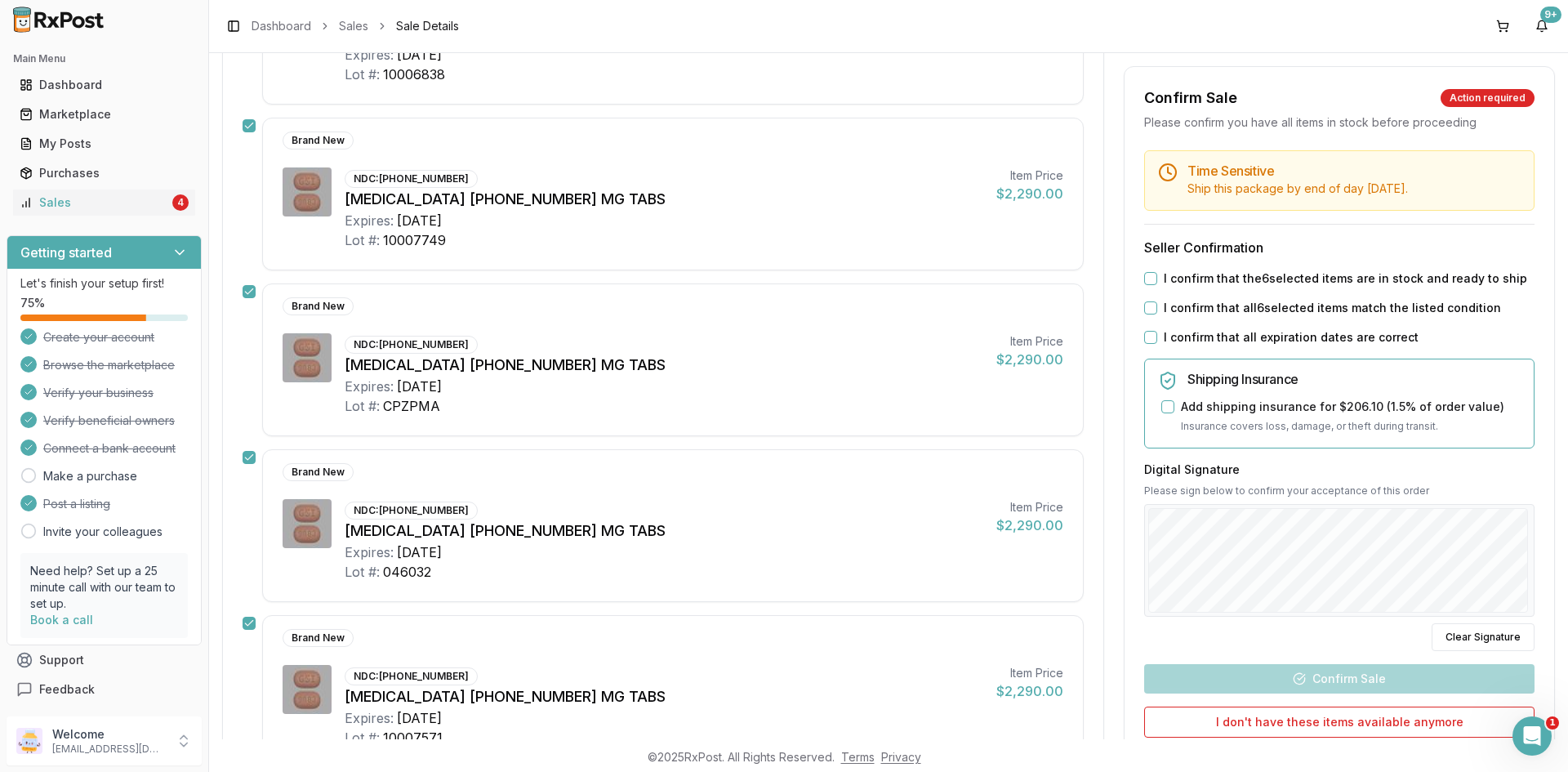
scroll to position [515, 0]
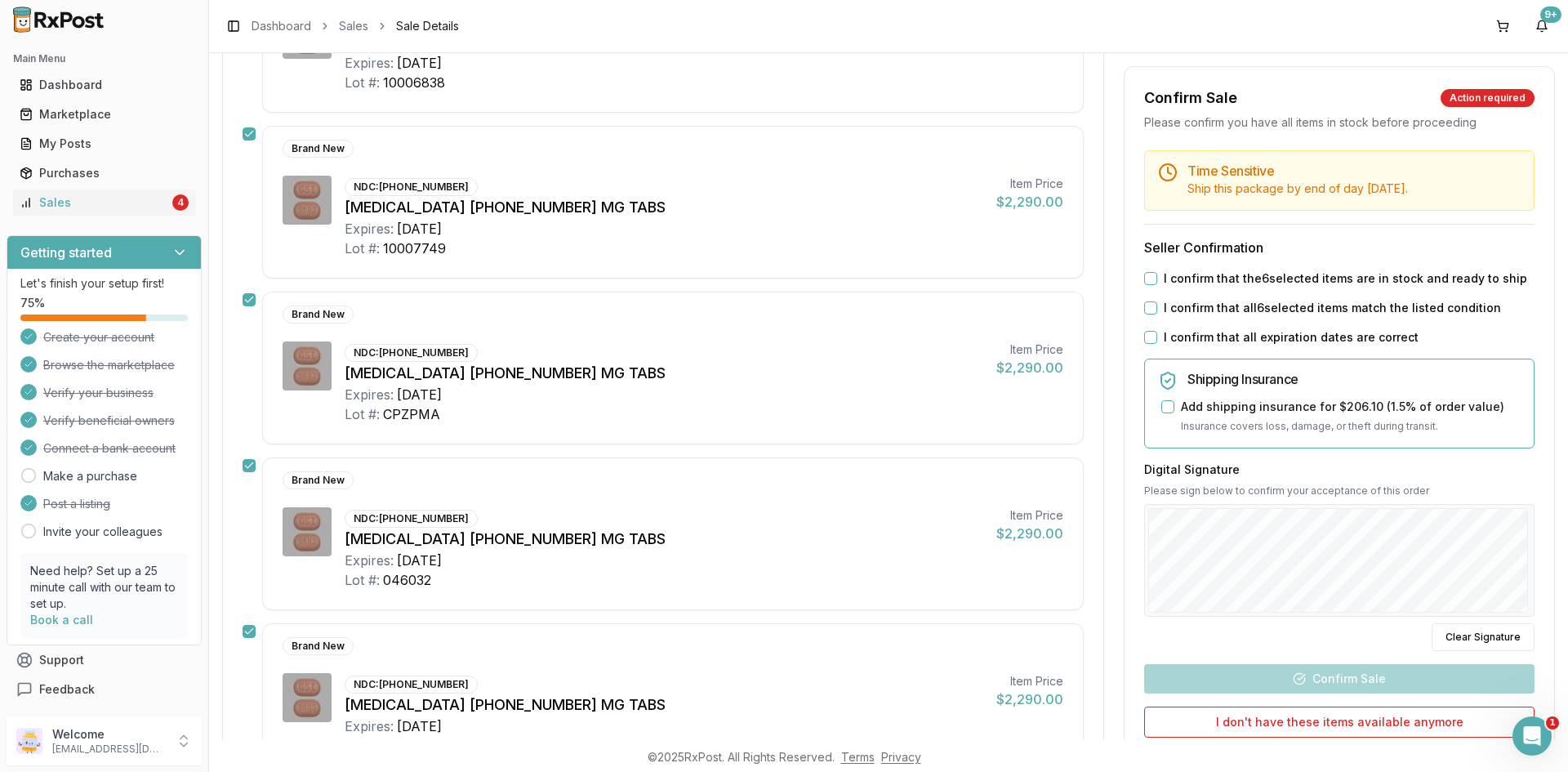
drag, startPoint x: 1148, startPoint y: 276, endPoint x: 1153, endPoint y: 305, distance: 29.4
click at [1149, 277] on button "I confirm that the 6 selected items are in stock and ready to ship" at bounding box center [1150, 278] width 13 height 13
click at [1153, 305] on button "I confirm that all 6 selected items match the listed condition" at bounding box center [1150, 307] width 13 height 13
click at [1153, 331] on div "I confirm that all expiration dates are correct" at bounding box center [1339, 337] width 390 height 16
click at [1153, 336] on button "I confirm that all expiration dates are correct" at bounding box center [1150, 337] width 13 height 13
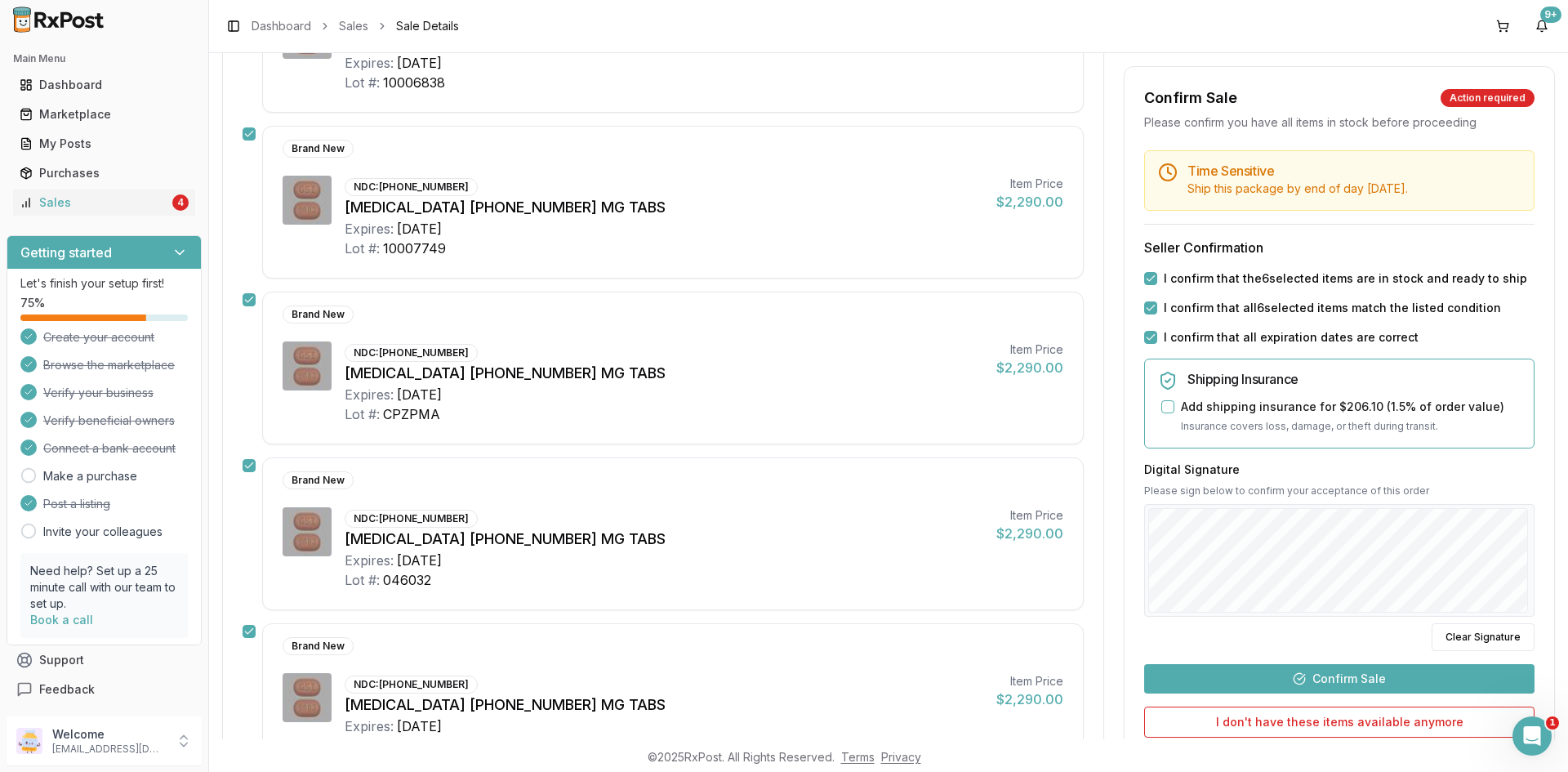
click at [1305, 673] on button "Confirm Sale" at bounding box center [1339, 679] width 390 height 29
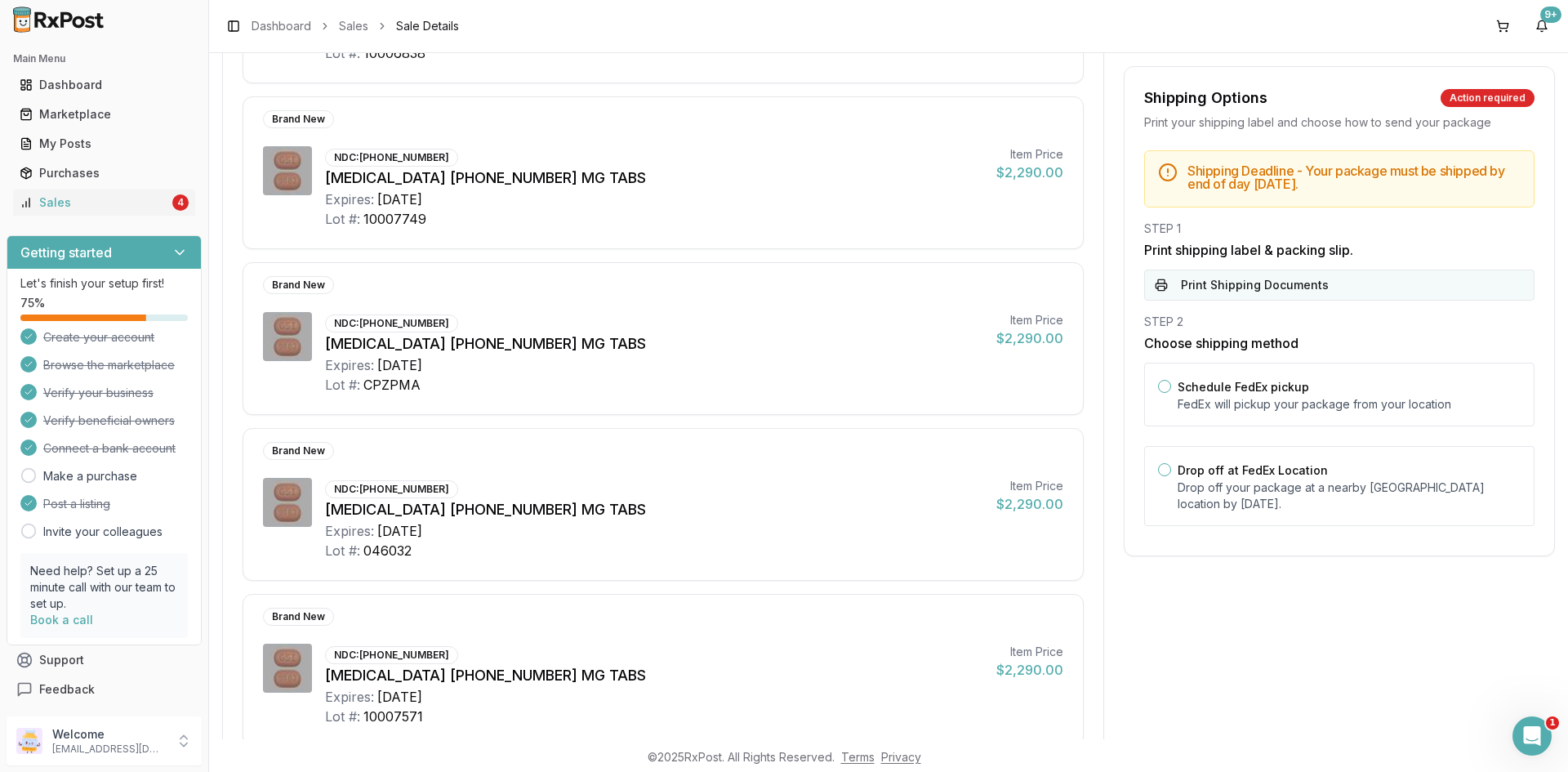
click at [1209, 293] on button "Print Shipping Documents" at bounding box center [1339, 285] width 390 height 31
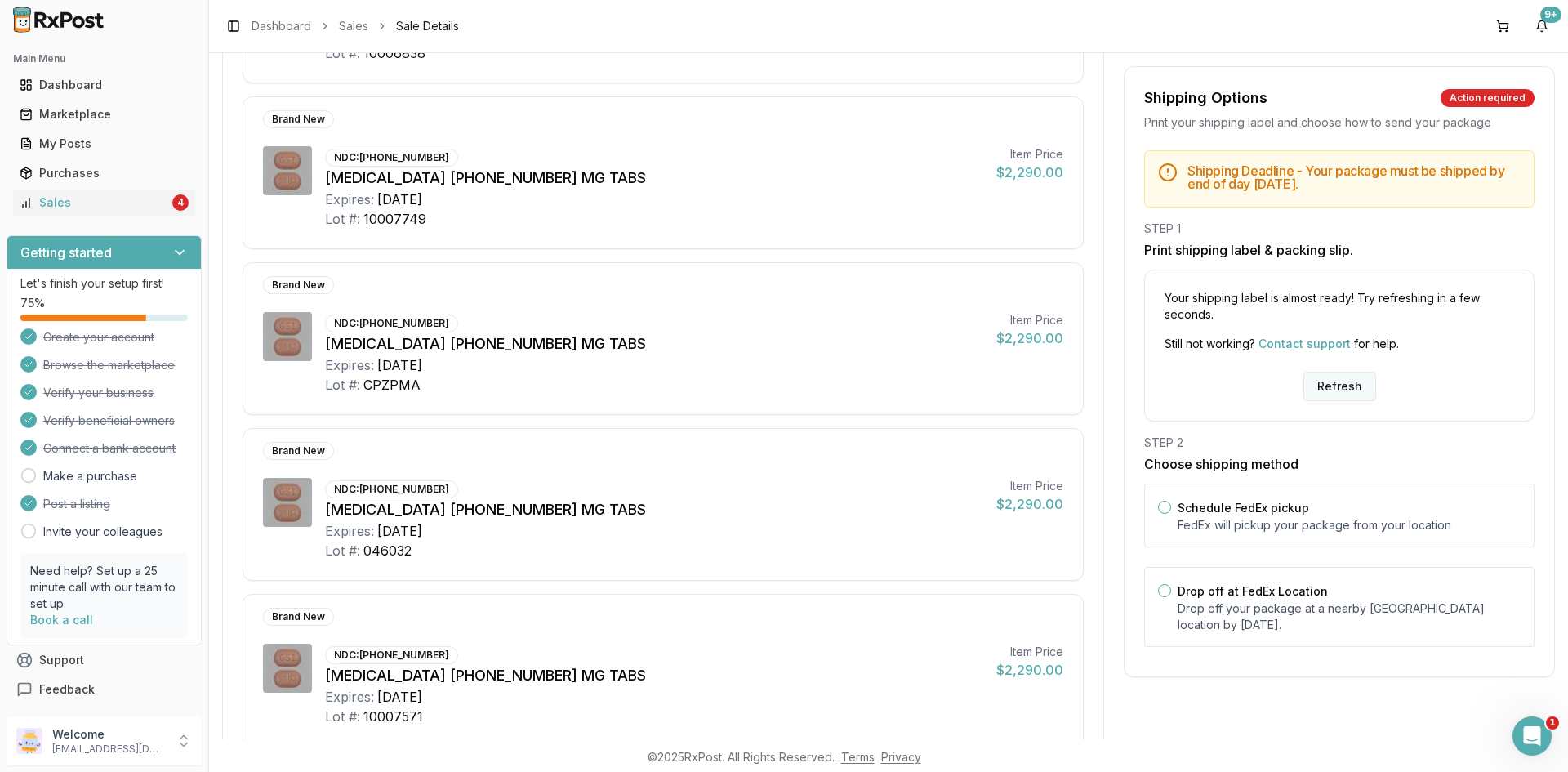
click at [1313, 392] on button "Refresh" at bounding box center [1339, 386] width 73 height 29
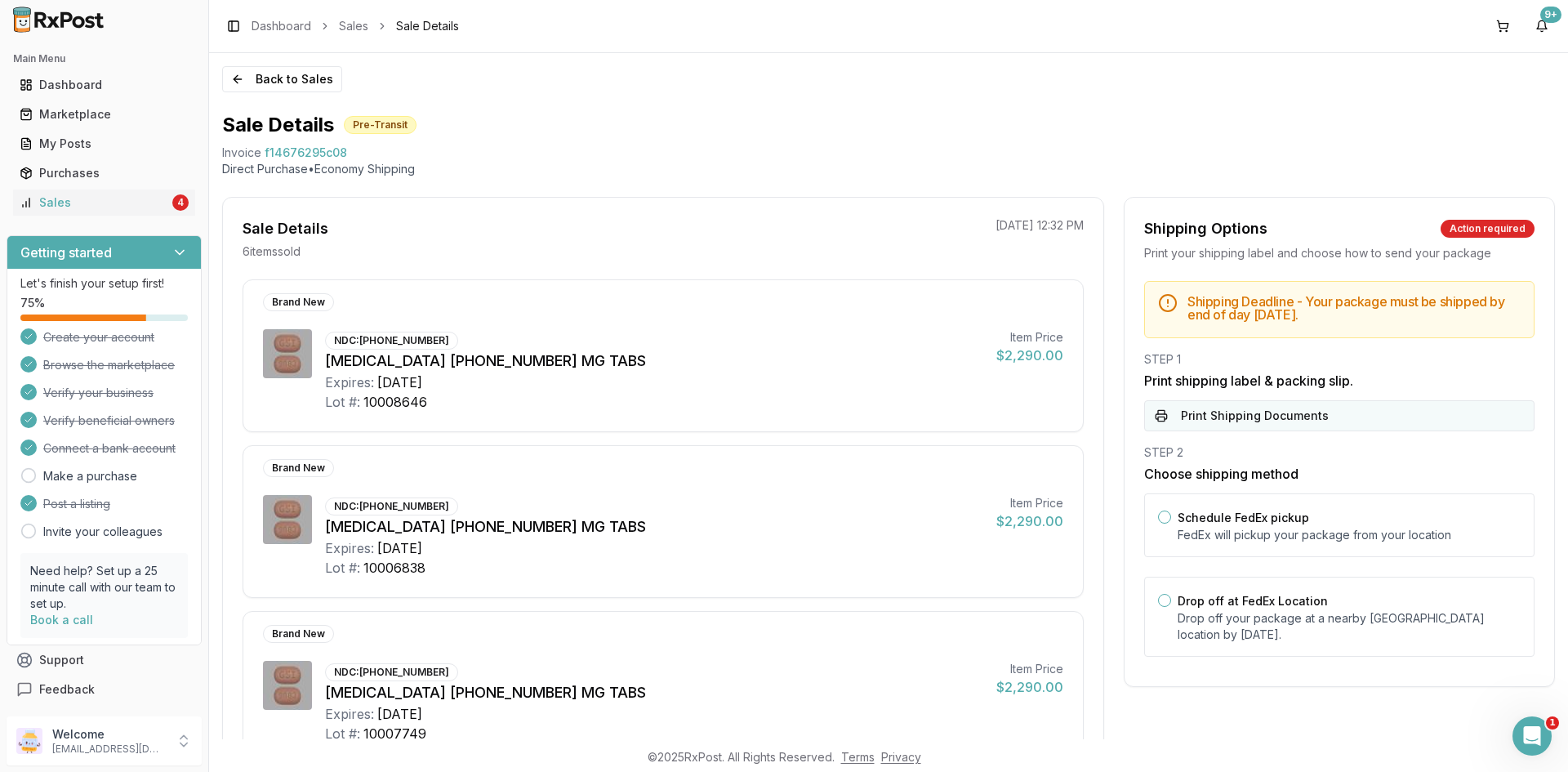
click at [1285, 413] on button "Print Shipping Documents" at bounding box center [1339, 416] width 390 height 31
